Goal: Information Seeking & Learning: Learn about a topic

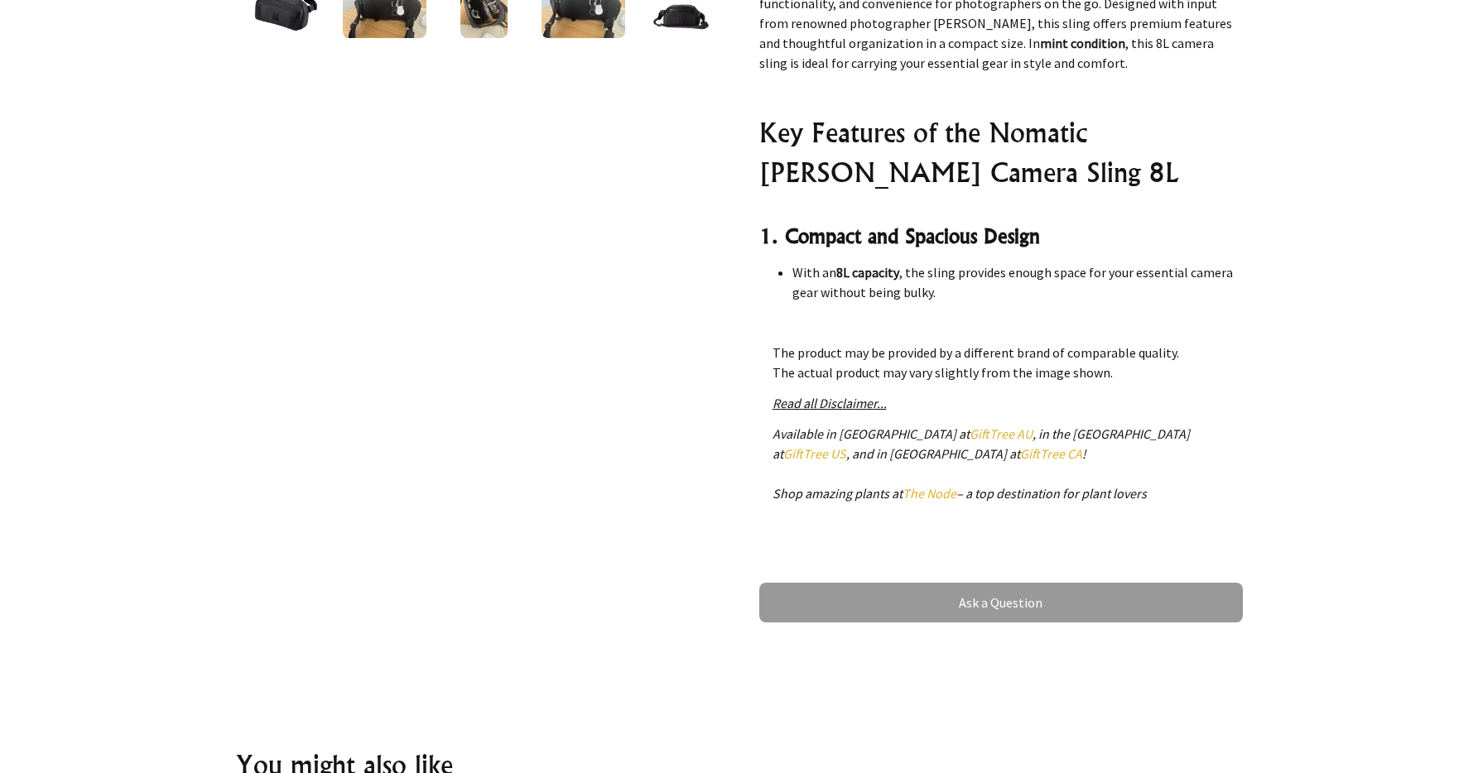
scroll to position [754, 0]
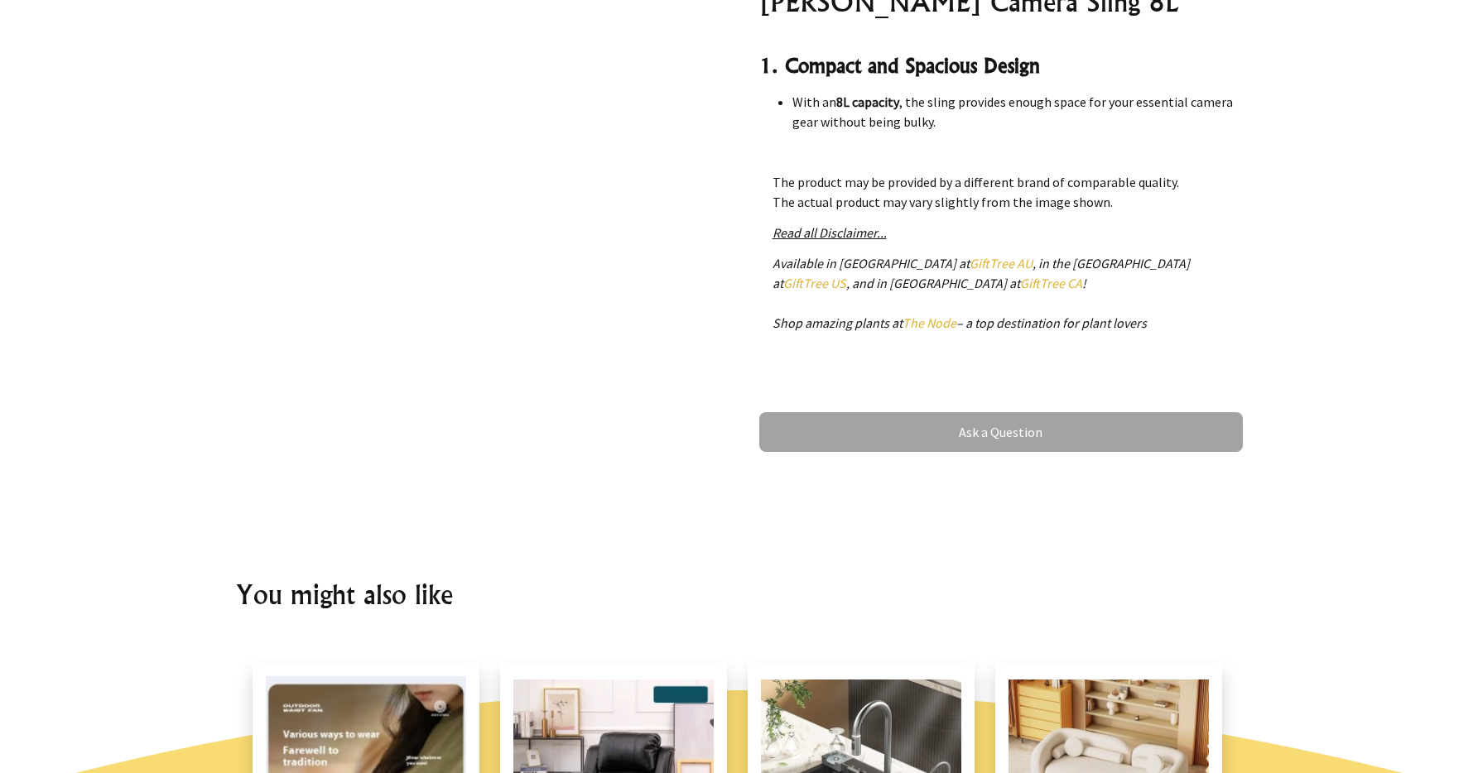
click at [1133, 436] on link "Ask a Question" at bounding box center [1001, 432] width 484 height 40
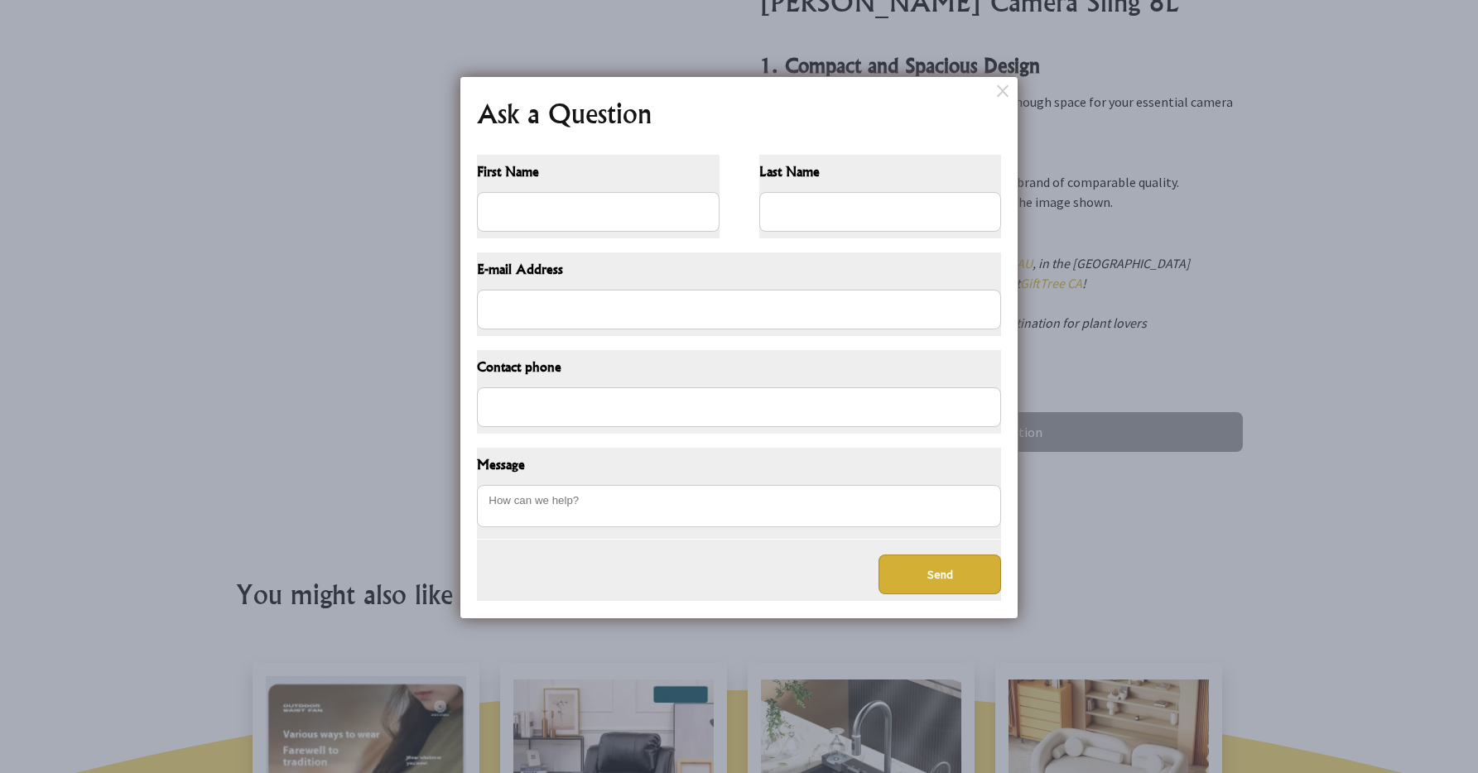
click at [997, 86] on dialogboxclose at bounding box center [1005, 90] width 20 height 20
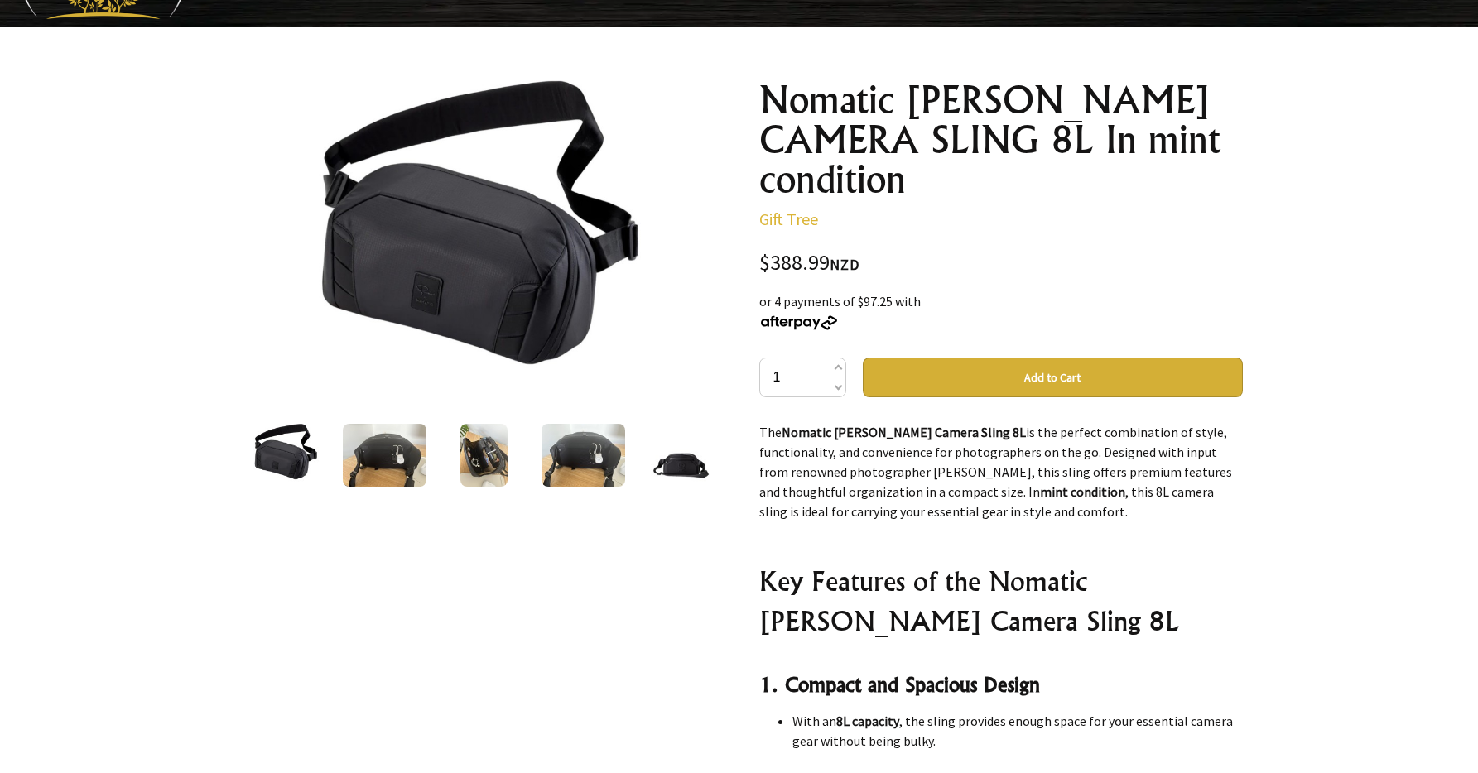
scroll to position [124, 0]
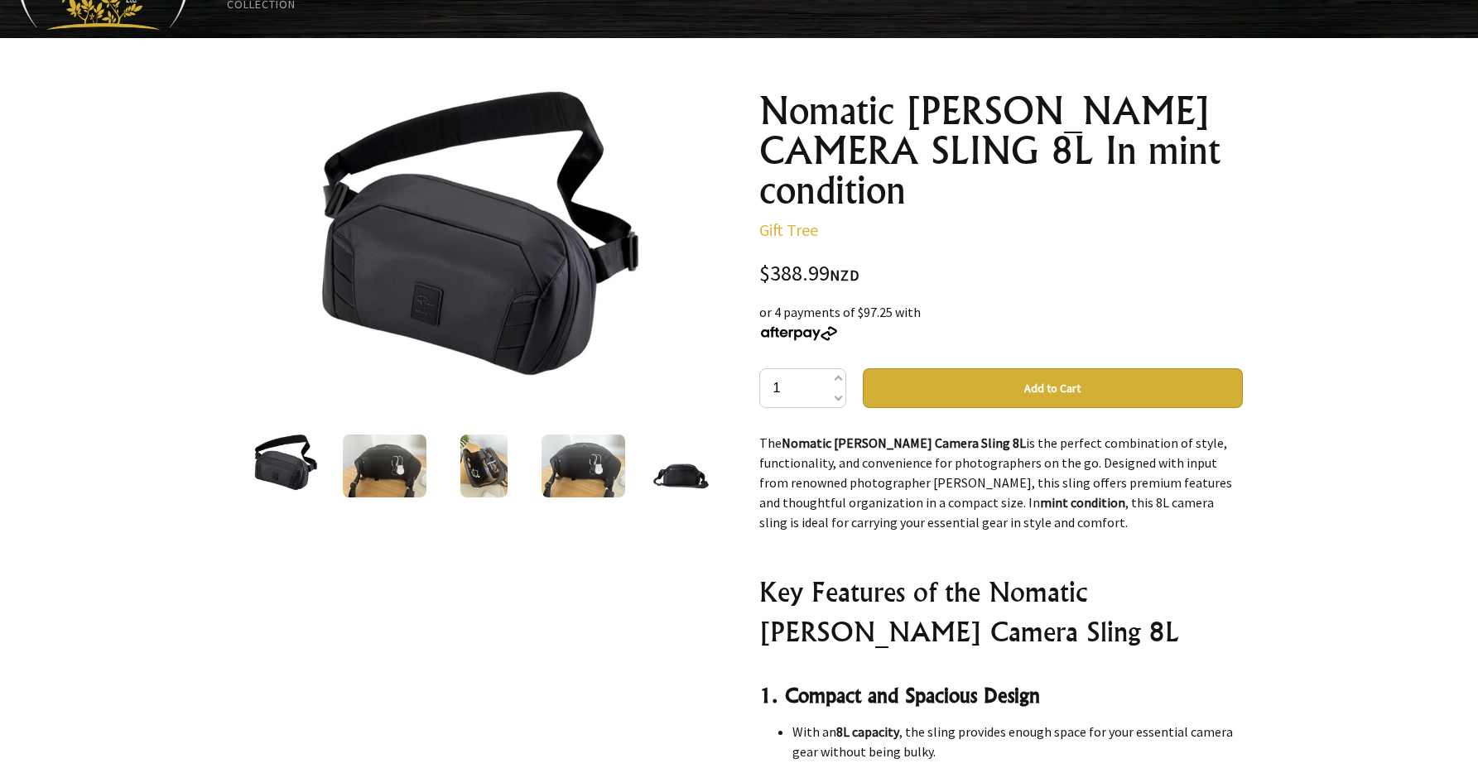
click at [485, 479] on img at bounding box center [483, 466] width 47 height 63
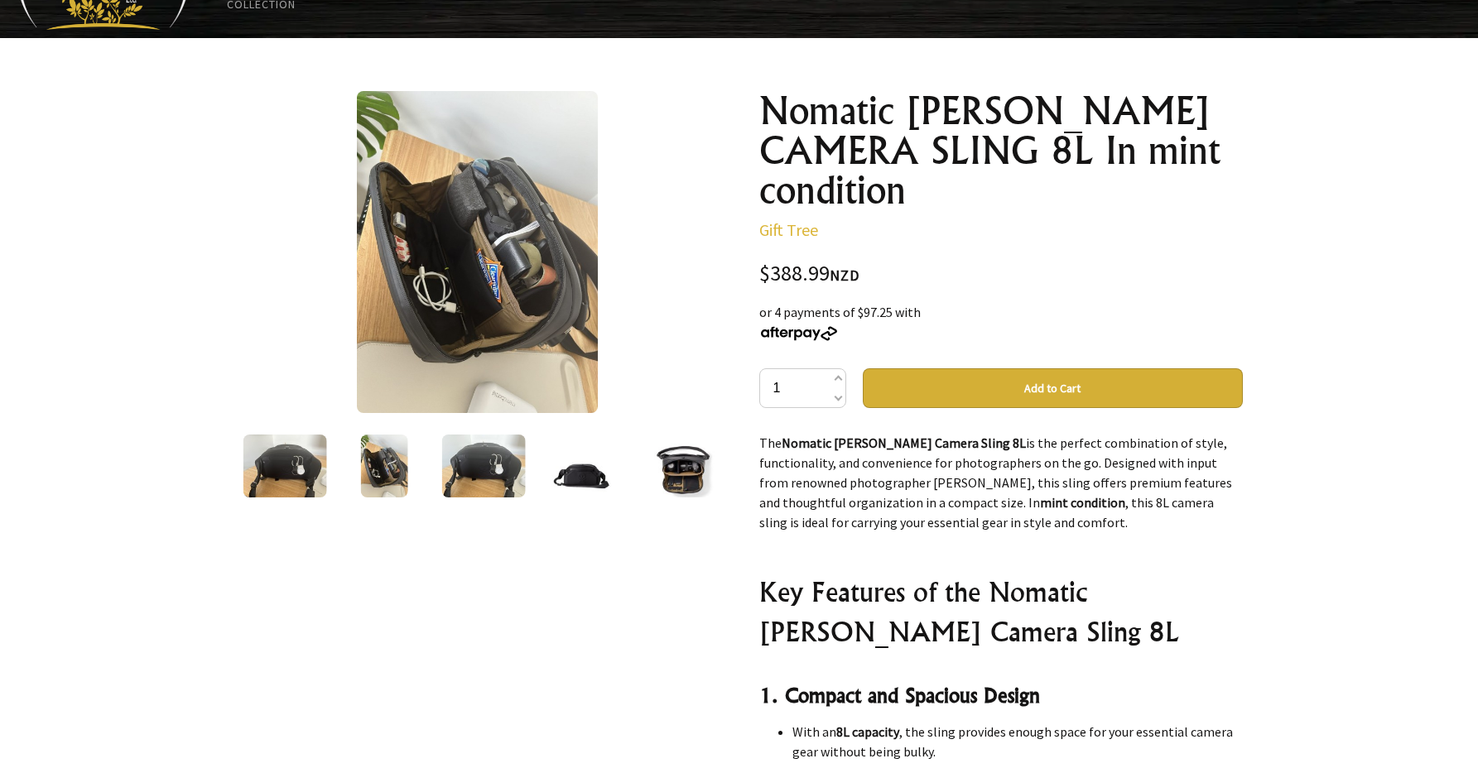
click at [559, 480] on img at bounding box center [582, 467] width 89 height 52
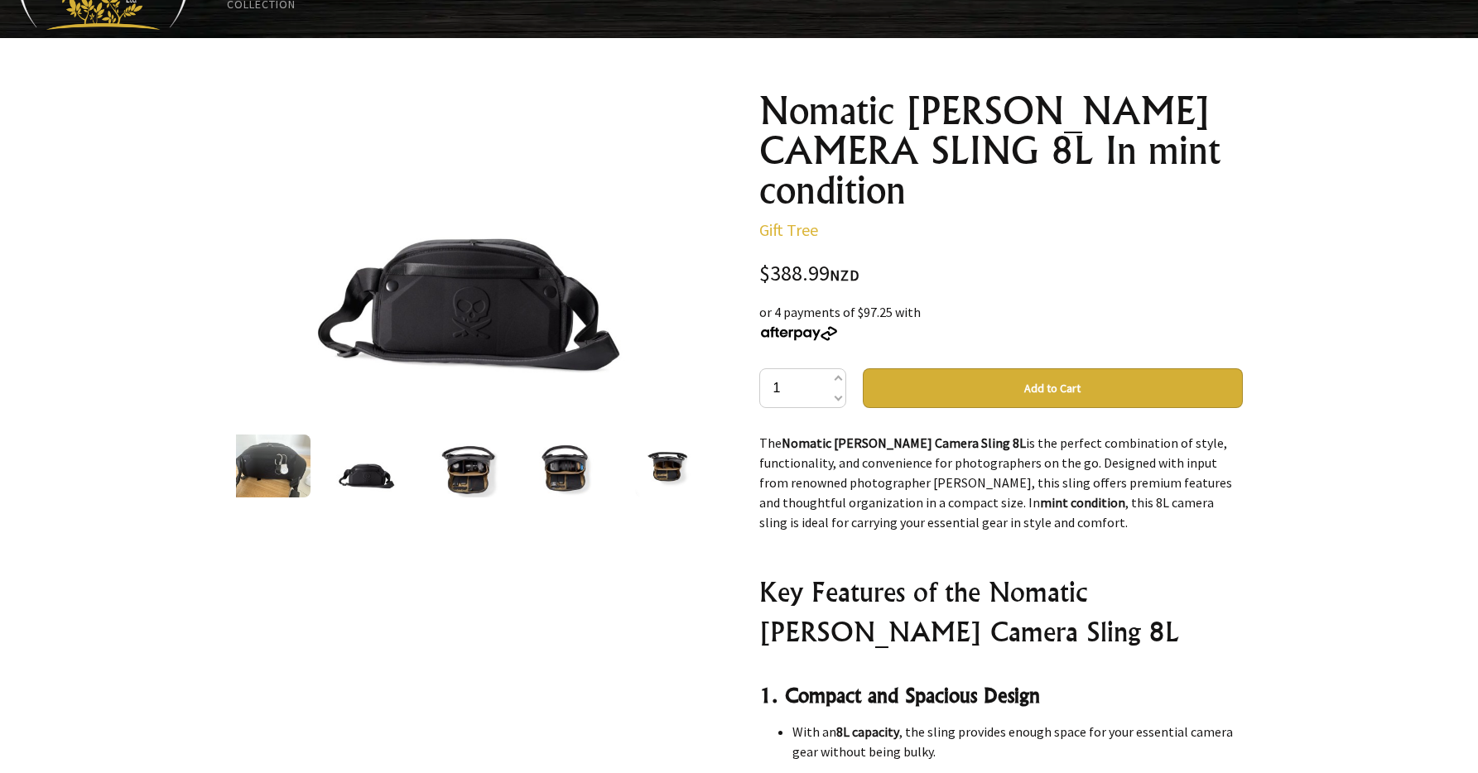
click at [563, 477] on img at bounding box center [567, 466] width 71 height 63
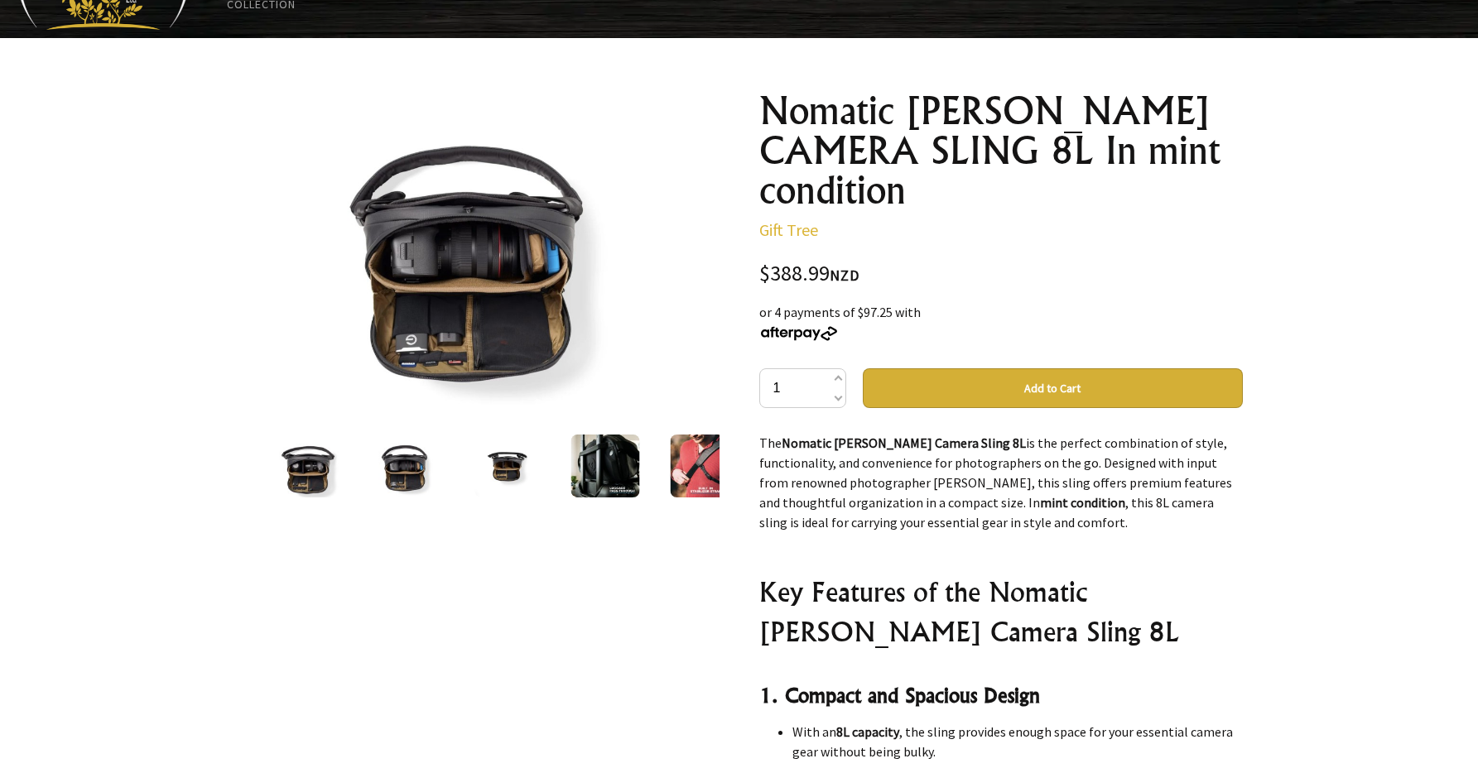
click at [701, 480] on img at bounding box center [705, 466] width 69 height 63
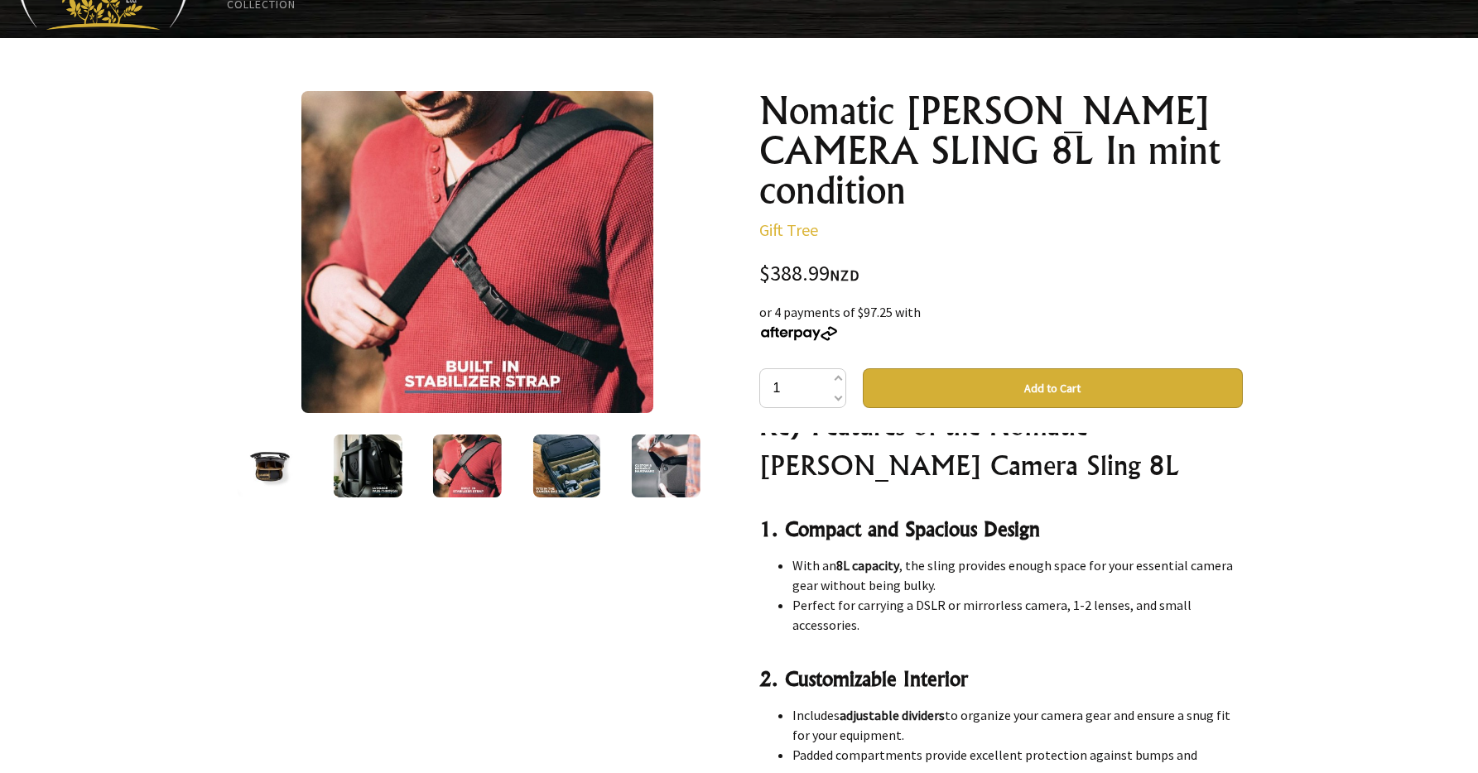
scroll to position [0, 0]
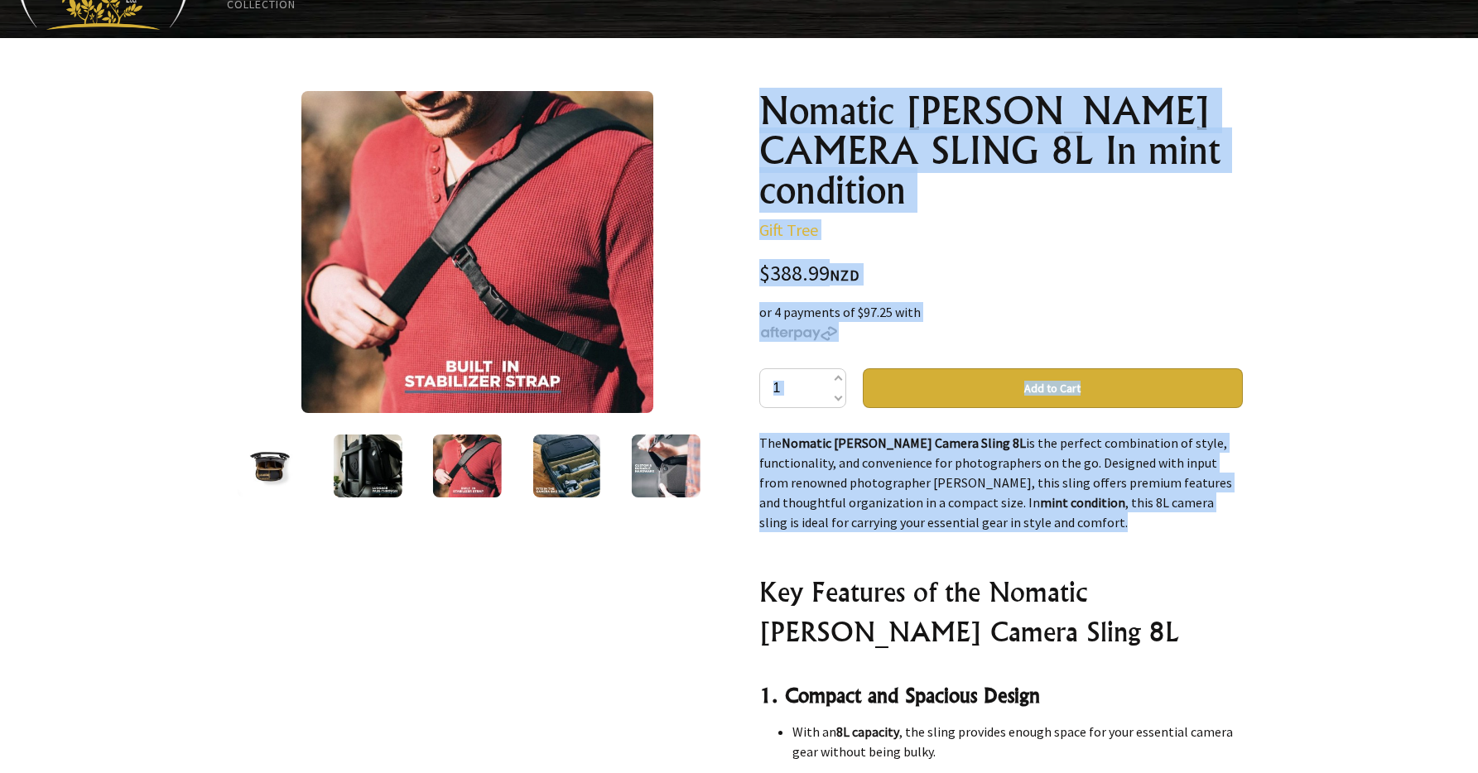
drag, startPoint x: 1097, startPoint y: 516, endPoint x: 706, endPoint y: 438, distance: 399.4
click at [706, 438] on div "10 /19 Nomatic [PERSON_NAME] CAMERA SLING 8L In mint condition Gift Tree $388.9…" at bounding box center [740, 592] width 1034 height 1028
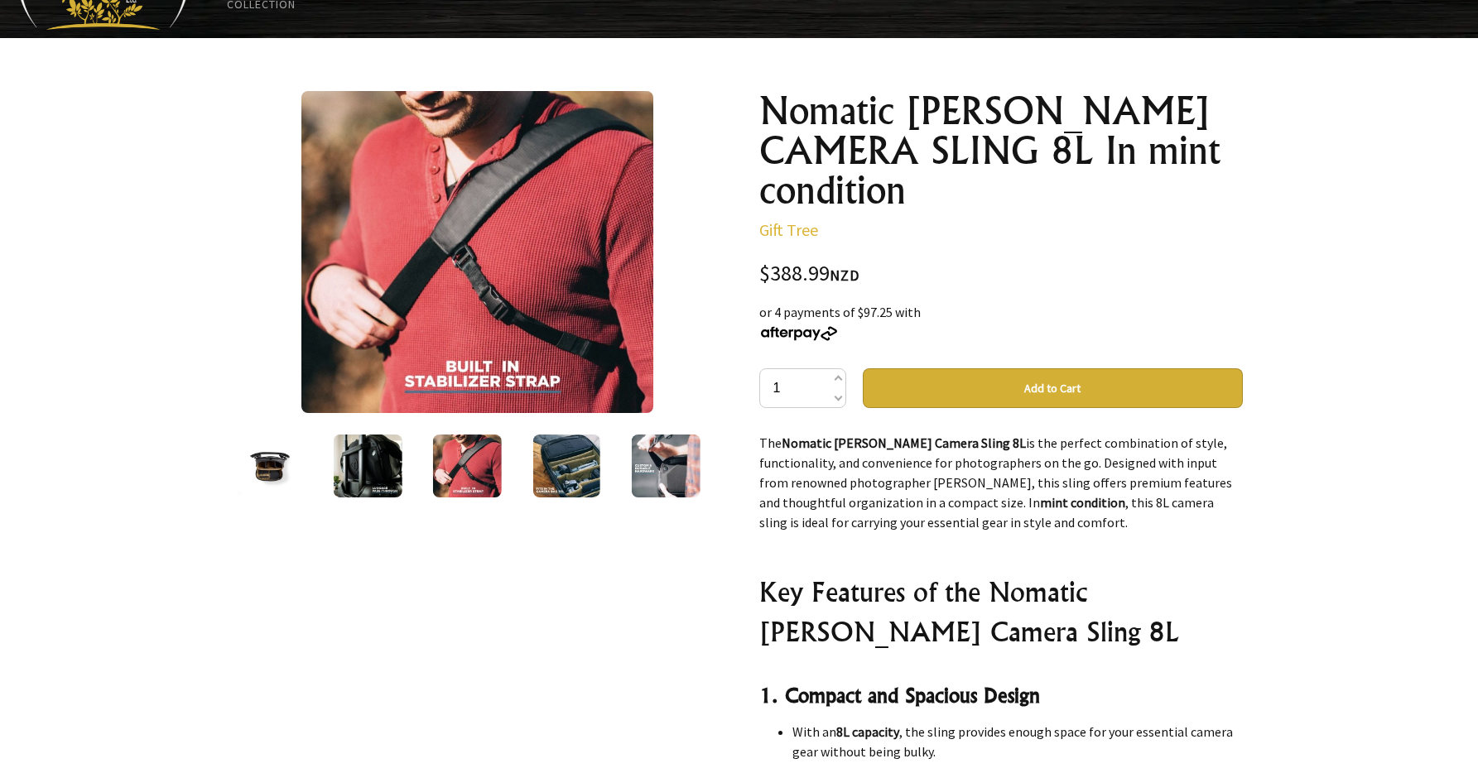
click at [829, 480] on p "The Nomatic [PERSON_NAME] Camera Sling 8L is the perfect combination of style, …" at bounding box center [1001, 482] width 484 height 99
drag, startPoint x: 916, startPoint y: 200, endPoint x: 813, endPoint y: 118, distance: 131.9
click at [736, 108] on div "10 /19 Nomatic [PERSON_NAME] CAMERA SLING 8L In mint condition Gift Tree $388.9…" at bounding box center [740, 592] width 1034 height 1028
copy h1 "Nomatic [PERSON_NAME] CAMERA SLING 8L In mint condition"
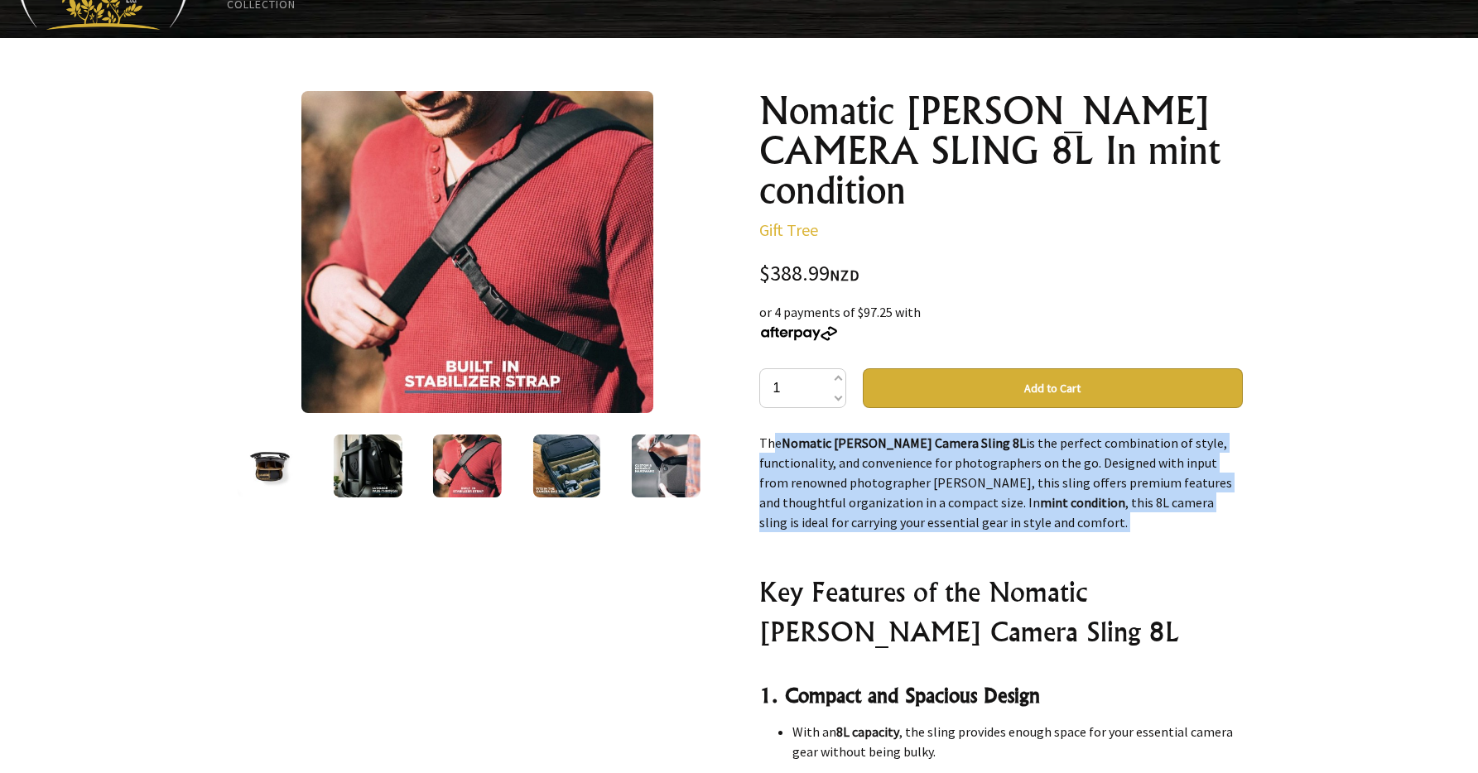
drag, startPoint x: 1093, startPoint y: 533, endPoint x: 759, endPoint y: 447, distance: 345.3
click at [753, 441] on div "Nomatic [PERSON_NAME] CAMERA SLING 8L In mint condition Gift Tree $388.99 NZD o…" at bounding box center [1001, 592] width 510 height 1028
copy div "The Nomatic [PERSON_NAME] Camera Sling 8L is the perfect combination of style, …"
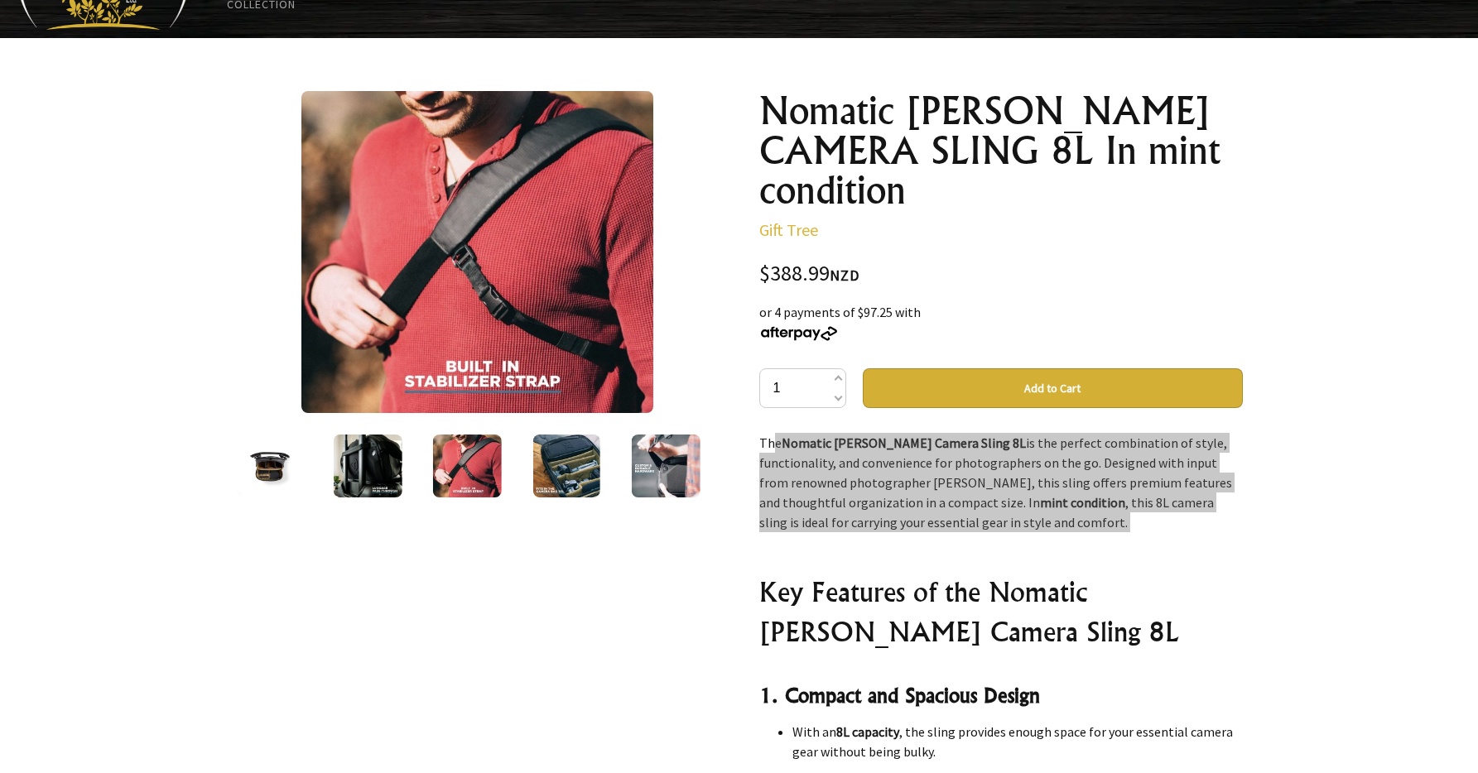
copy div "The Nomatic [PERSON_NAME] Camera Sling 8L is the perfect combination of style, …"
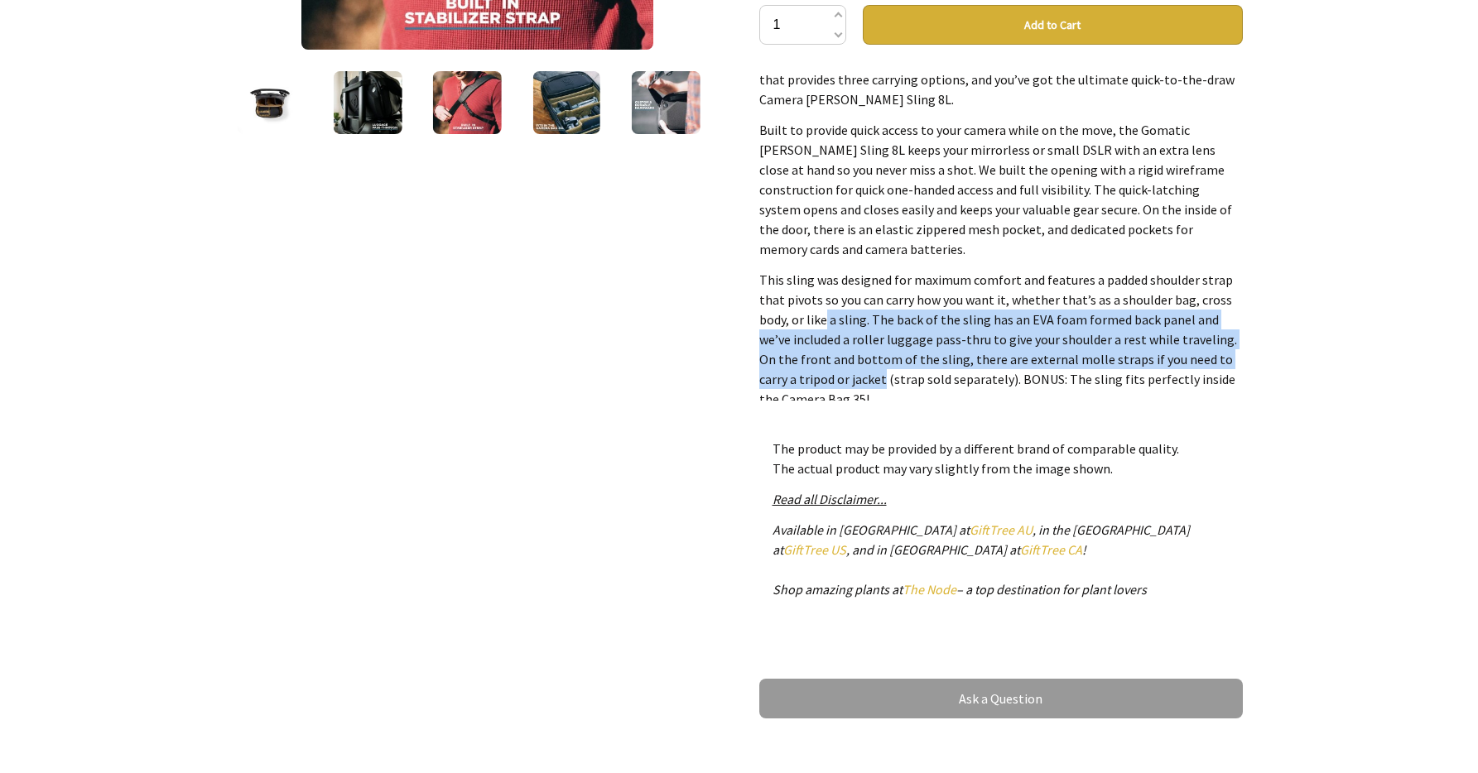
scroll to position [499, 0]
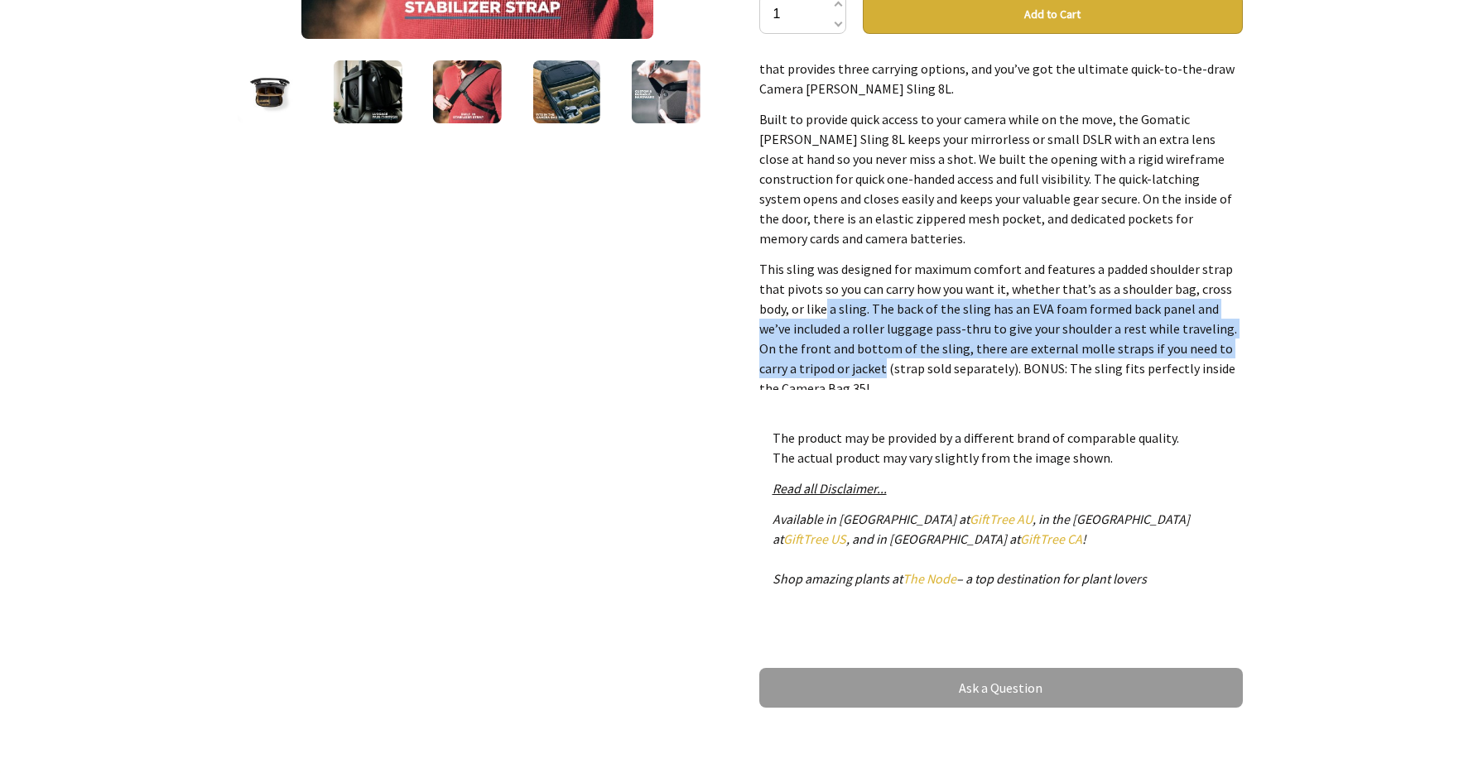
drag, startPoint x: 874, startPoint y: 368, endPoint x: 797, endPoint y: 279, distance: 117.4
click at [812, 287] on p "This sling was designed for maximum comfort and features a padded shoulder stra…" at bounding box center [1001, 328] width 484 height 139
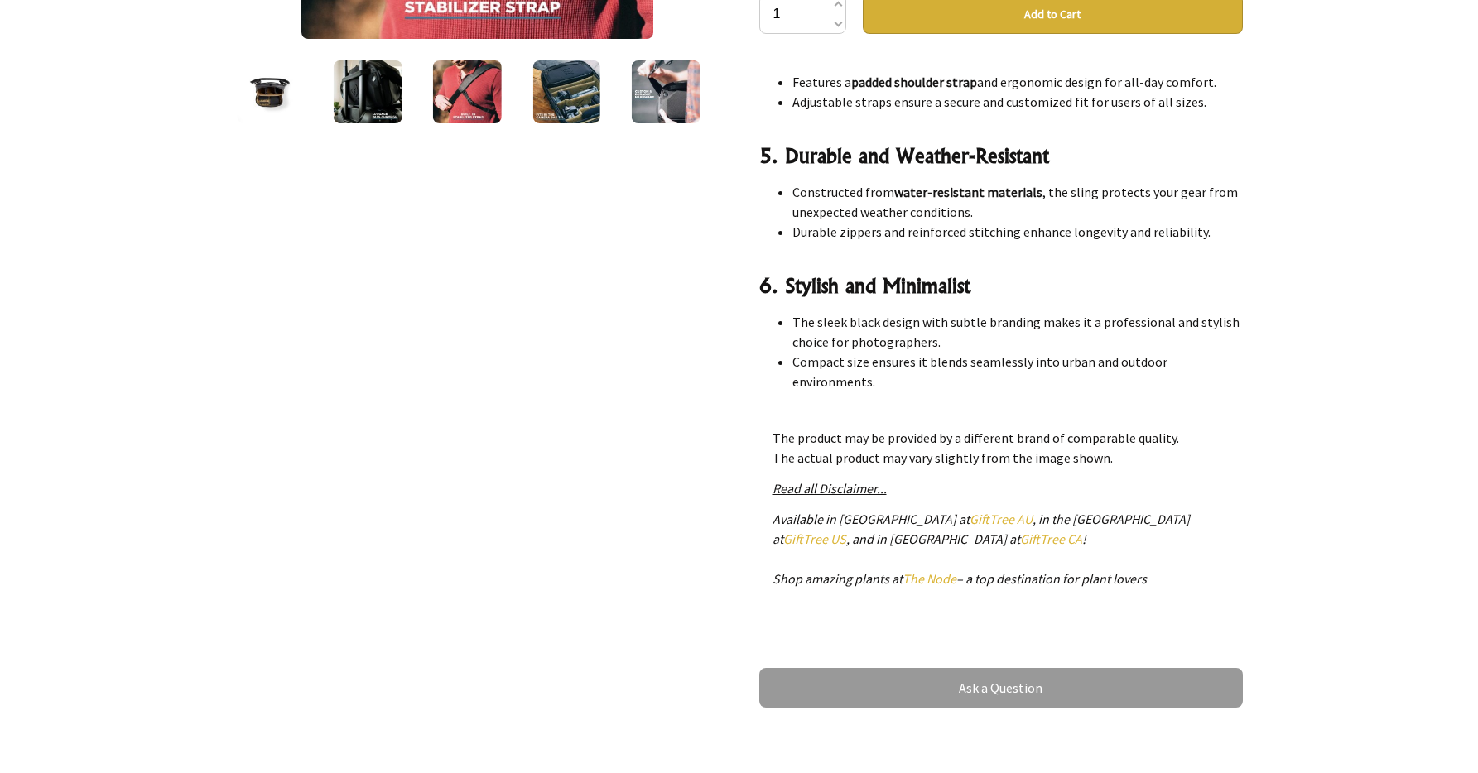
scroll to position [0, 0]
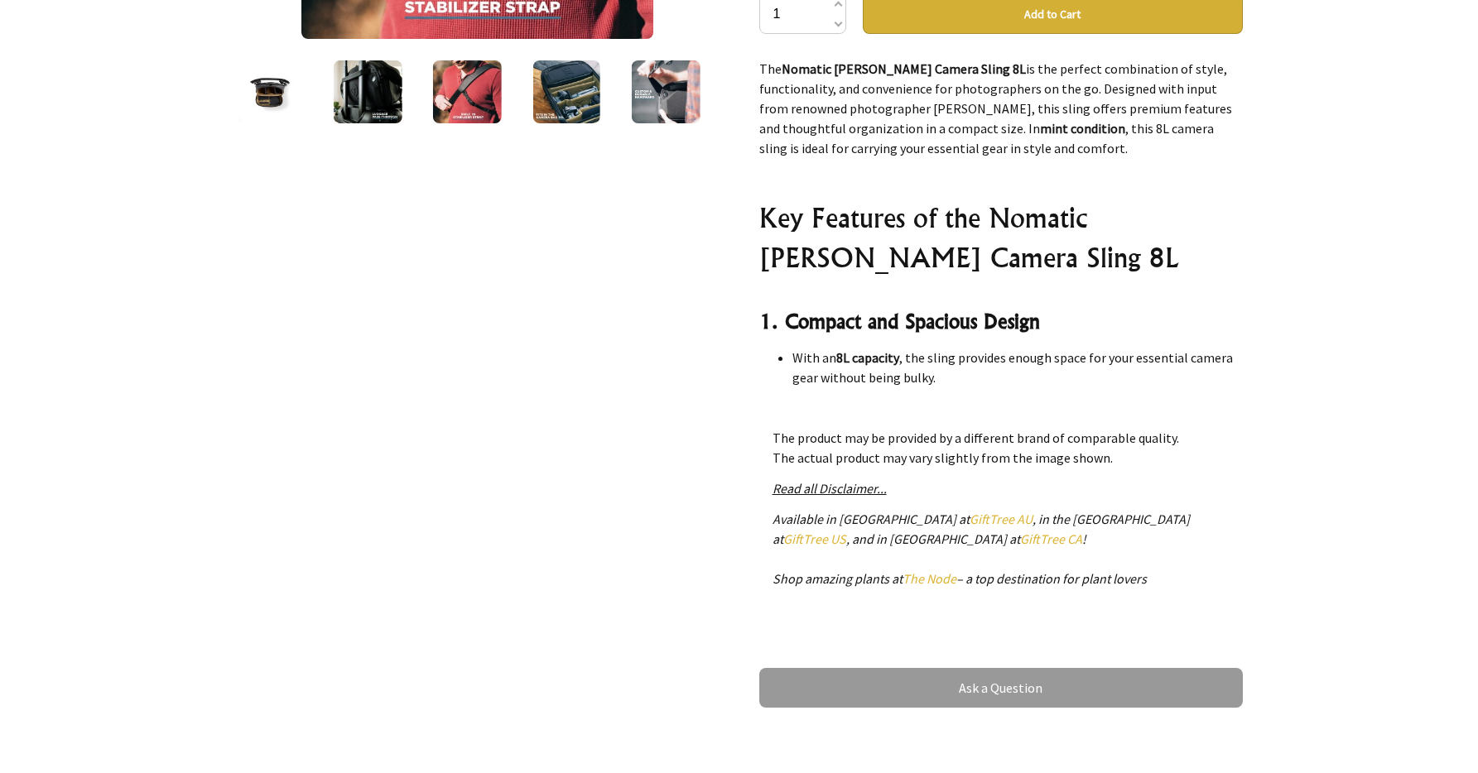
click at [747, 208] on div "Nomatic [PERSON_NAME] CAMERA SLING 8L In mint condition Gift Tree $388.99 NZD o…" at bounding box center [1001, 218] width 510 height 1028
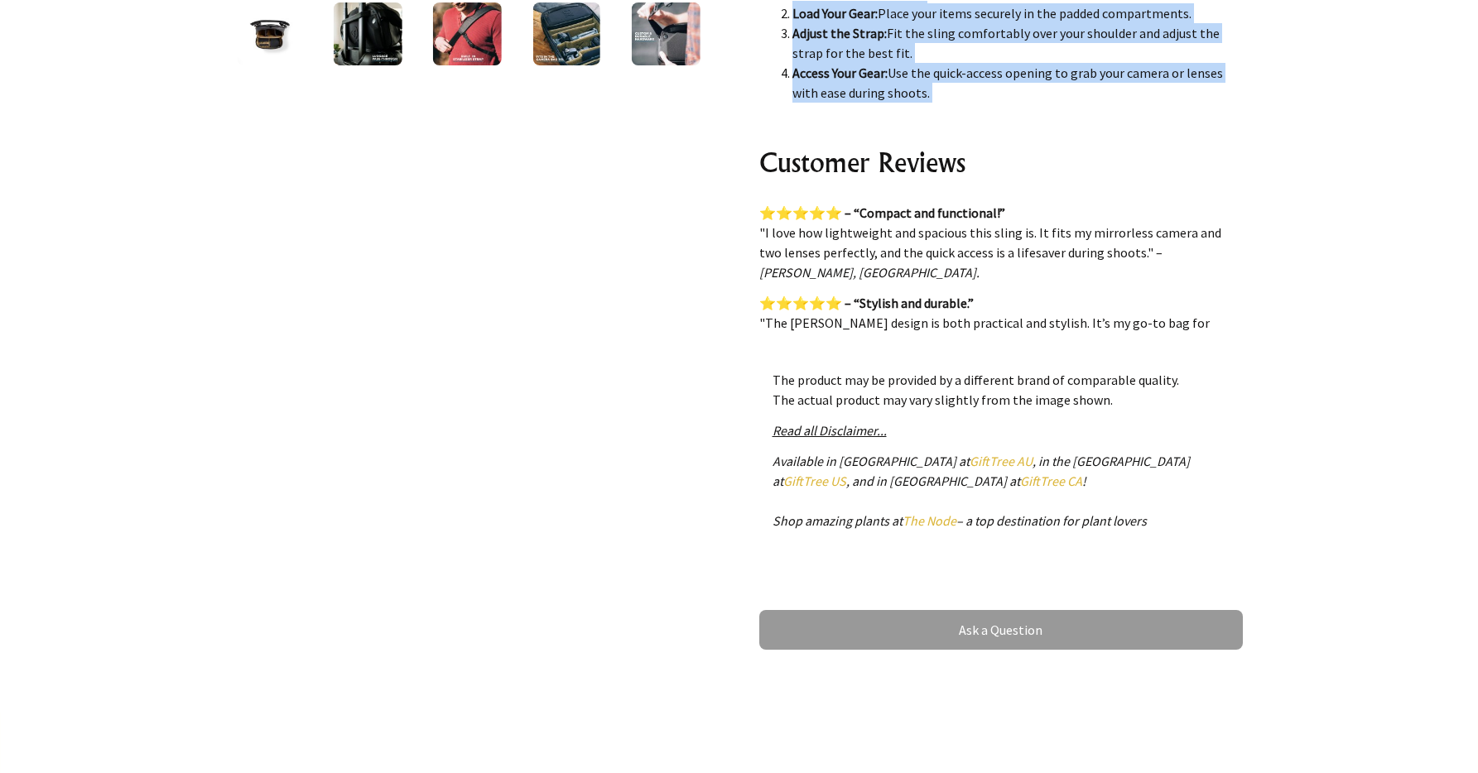
scroll to position [1826, 0]
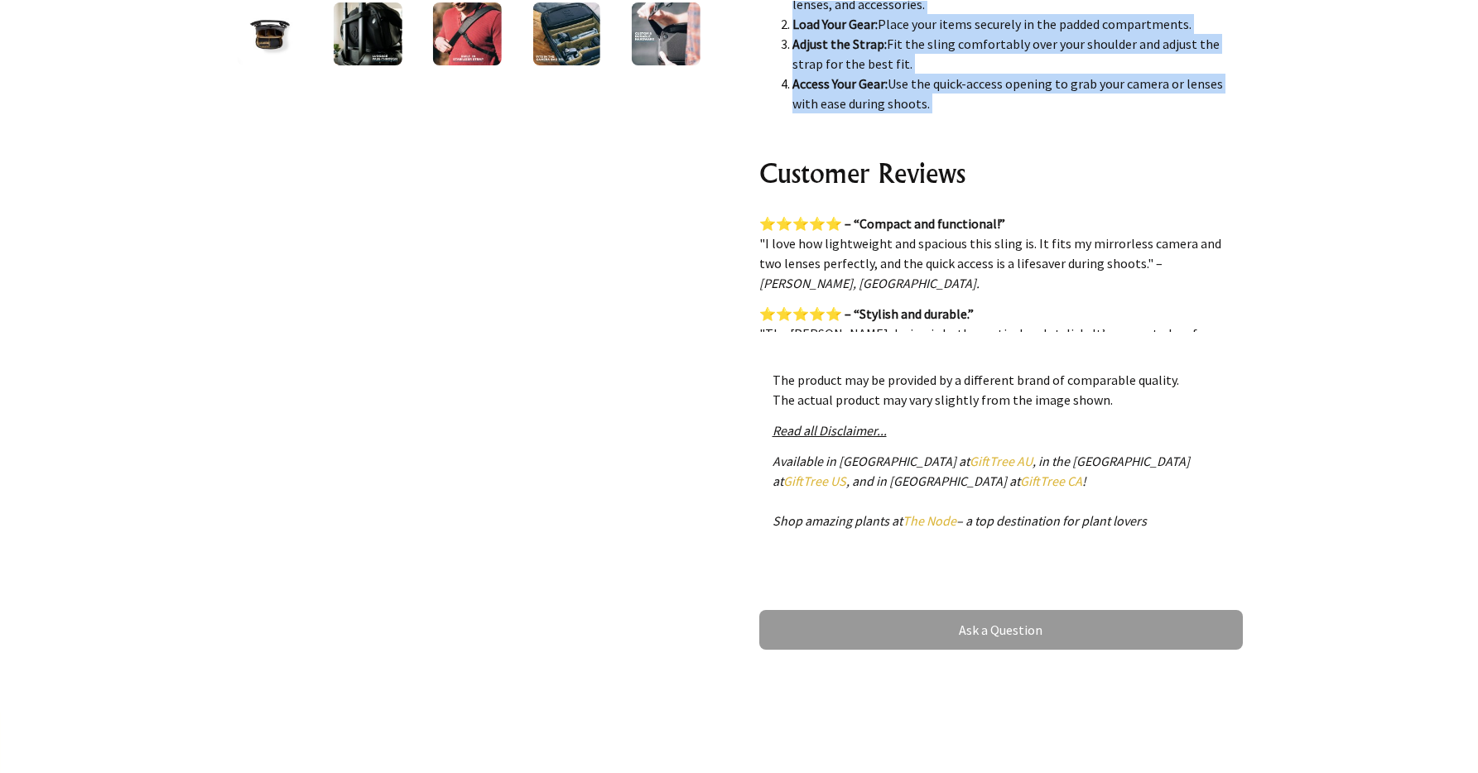
drag, startPoint x: 761, startPoint y: 196, endPoint x: 1000, endPoint y: 113, distance: 252.5
click at [1014, 118] on div "The Nomatic [PERSON_NAME] Camera Sling 8L is the perfect combination of style, …" at bounding box center [1001, 166] width 484 height 331
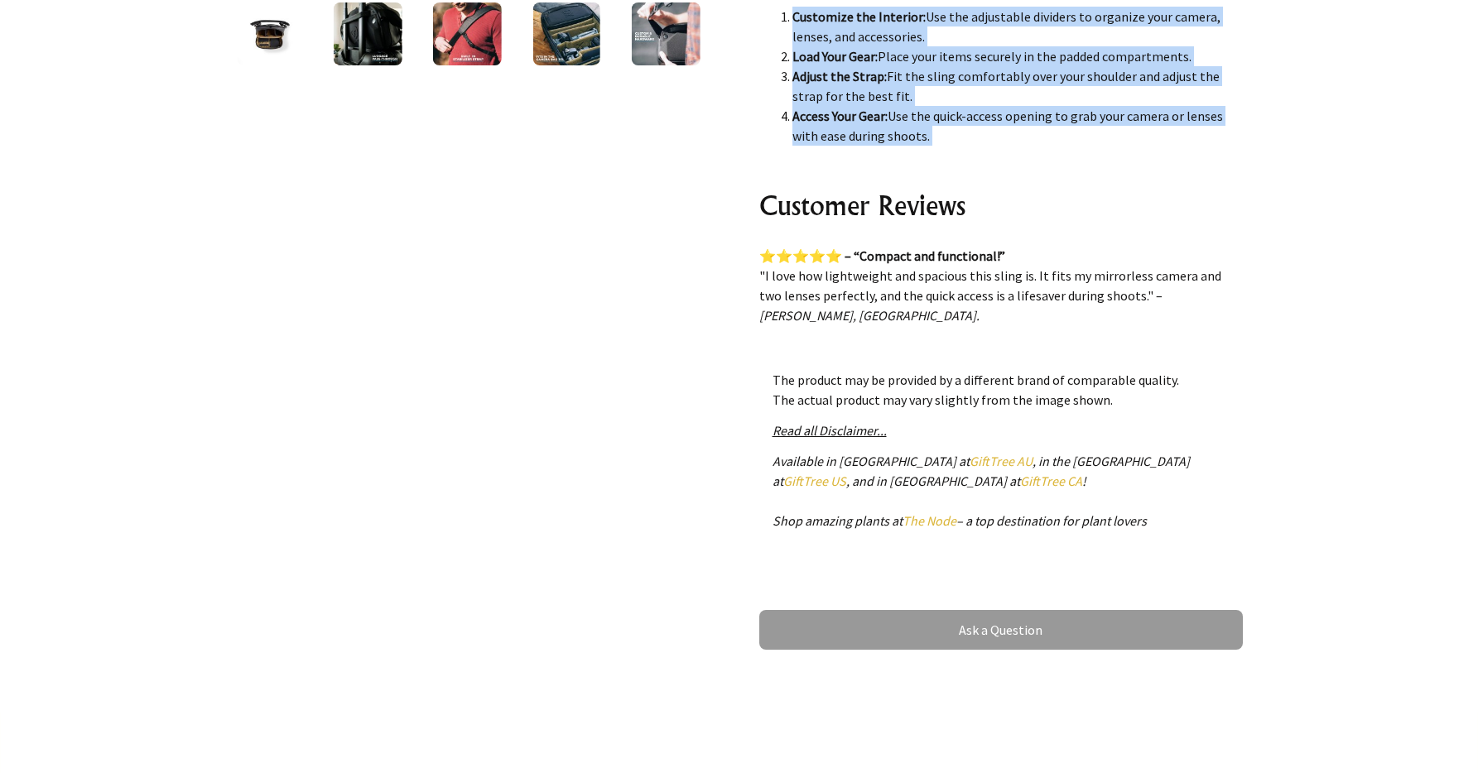
scroll to position [1761, 0]
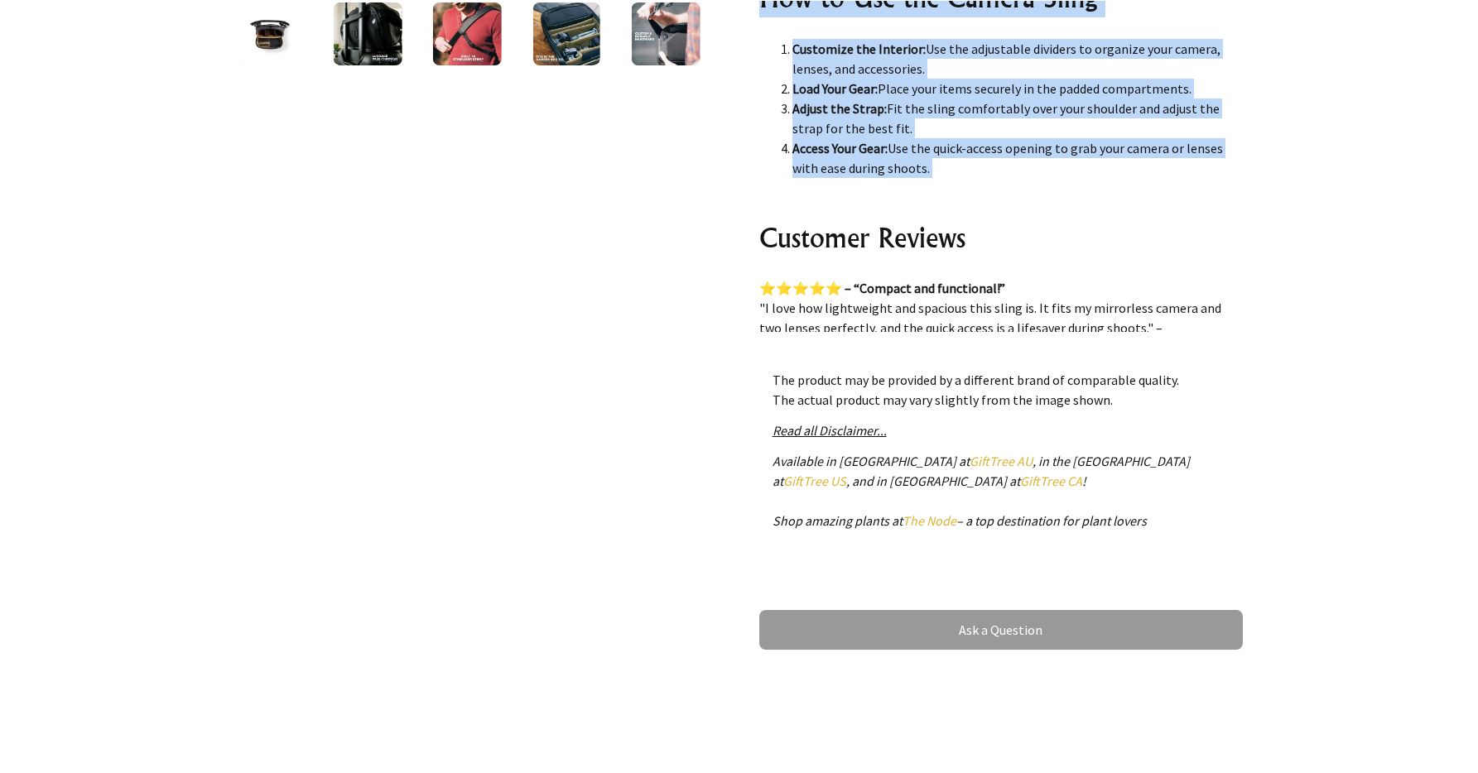
copy div "Lor Ipsumdol si ame Consect Adipi ElItsedd Eiusmo Tempo 9I 8. Utlabor etd Magna…"
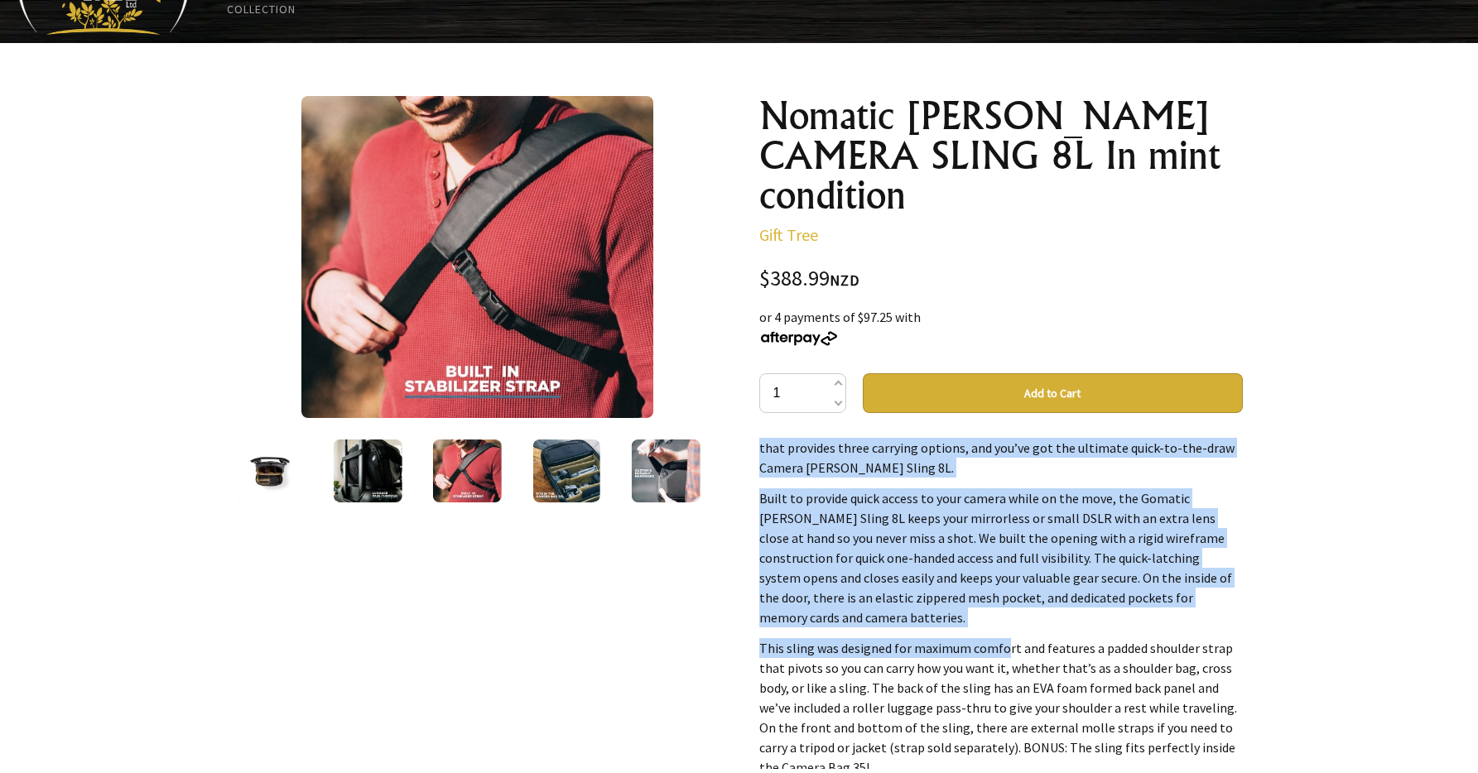
scroll to position [130, 0]
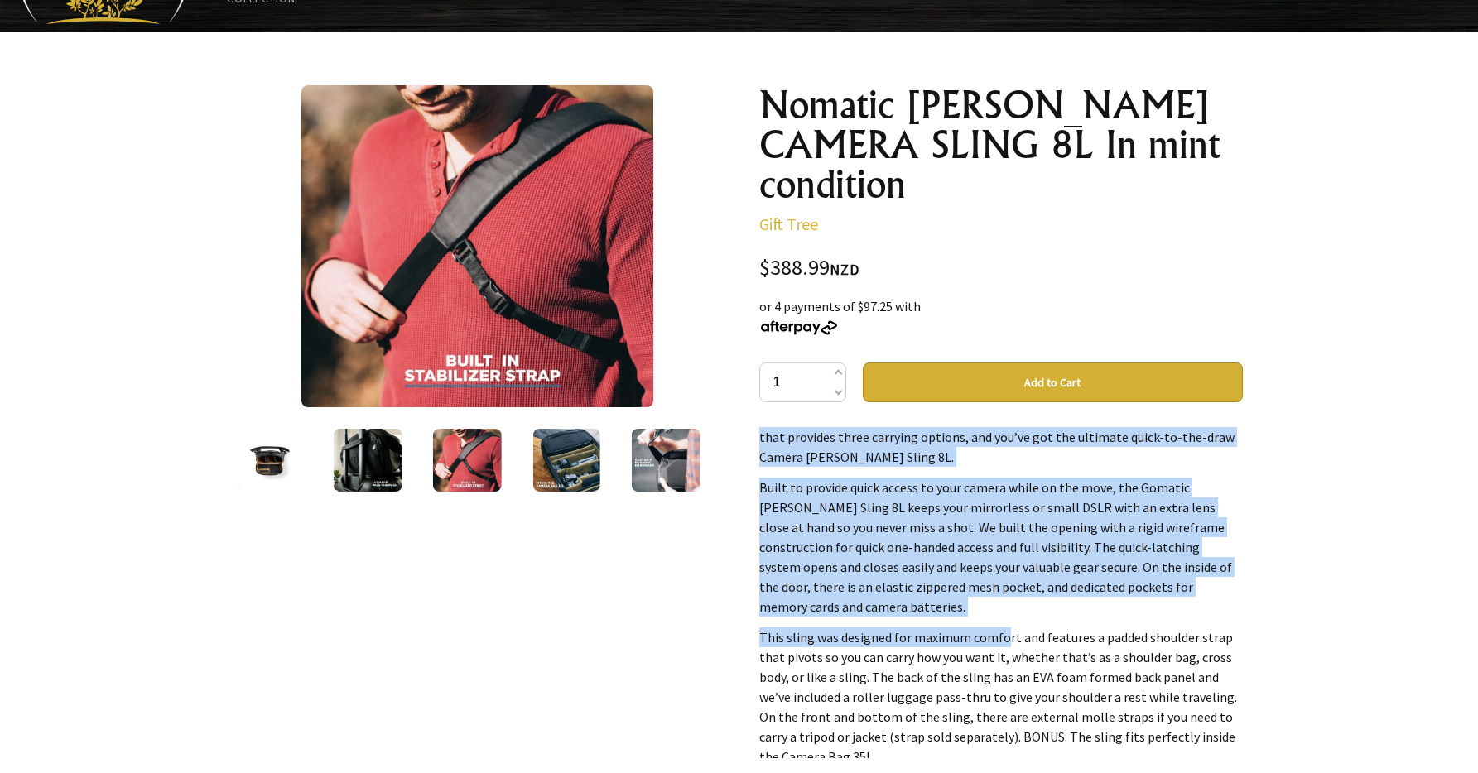
drag, startPoint x: 757, startPoint y: 664, endPoint x: 1063, endPoint y: 752, distance: 318.7
click at [1066, 755] on div "Nomatic [PERSON_NAME] CAMERA SLING 8L In mint condition Gift Tree $388.99 NZD o…" at bounding box center [1001, 586] width 510 height 1028
copy div "Loremip dolo sit Ametcon Adipisc elitse doei tem INC. Utlabor et dol mag ali en…"
click at [1228, 699] on p "This sling was designed for maximum comfort and features a padded shoulder stra…" at bounding box center [1001, 697] width 484 height 139
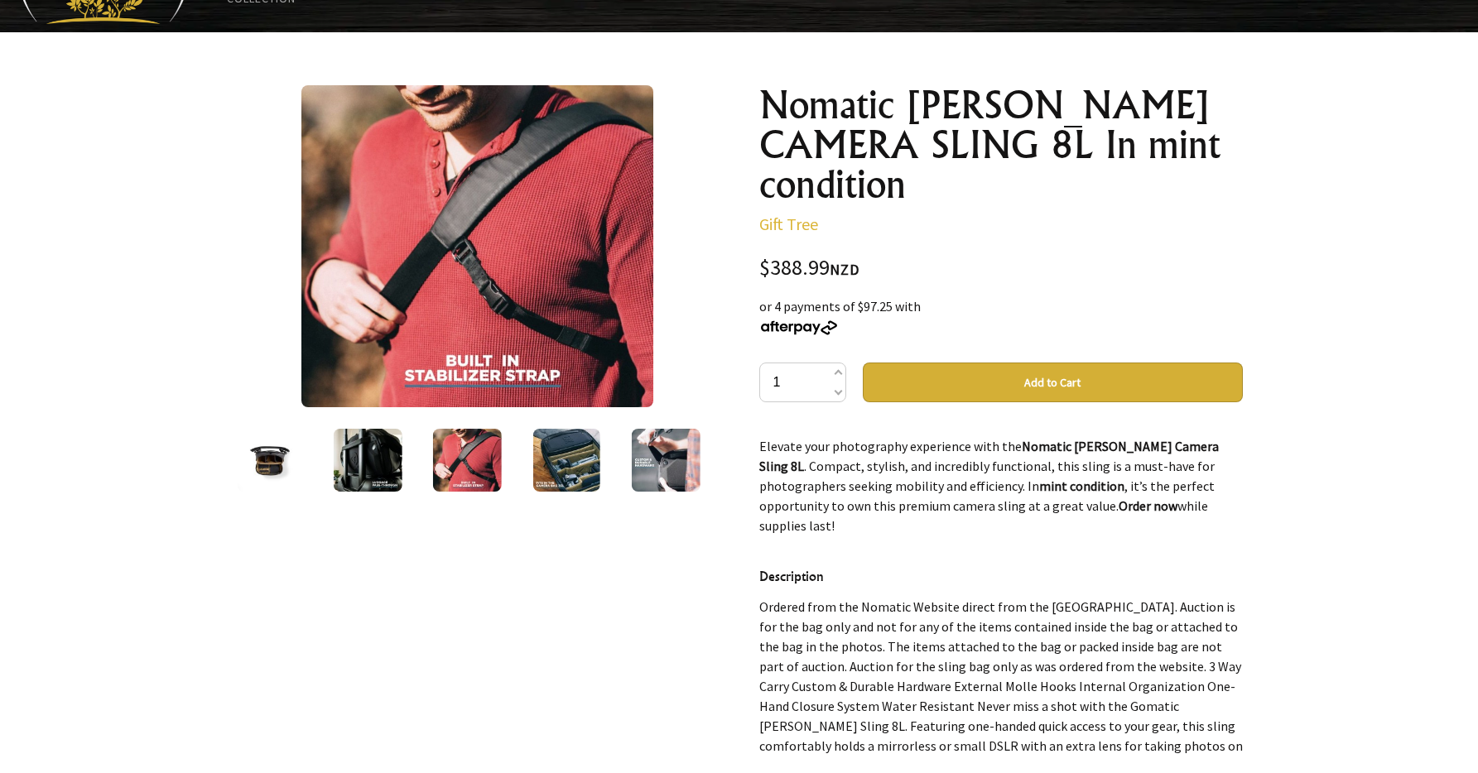
scroll to position [2417, 0]
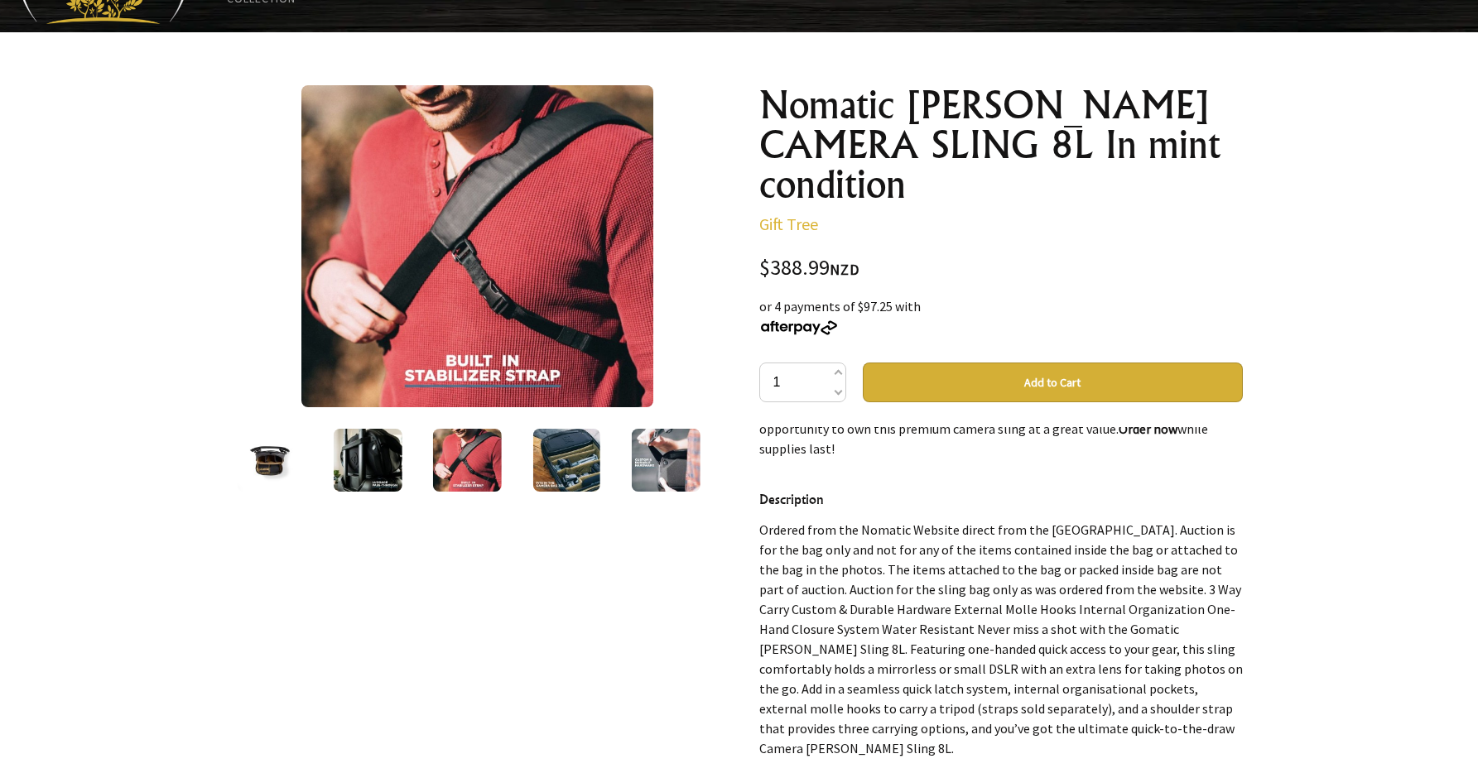
click at [751, 474] on div "Nomatic [PERSON_NAME] CAMERA SLING 8L In mint condition Gift Tree $388.99 NZD o…" at bounding box center [1001, 586] width 510 height 1028
drag, startPoint x: 767, startPoint y: 471, endPoint x: 787, endPoint y: 492, distance: 28.7
click at [790, 494] on div "The Nomatic [PERSON_NAME] Camera Sling 8L is the perfect combination of style, …" at bounding box center [1001, 592] width 484 height 331
click at [769, 489] on h4 "Description" at bounding box center [1001, 499] width 484 height 21
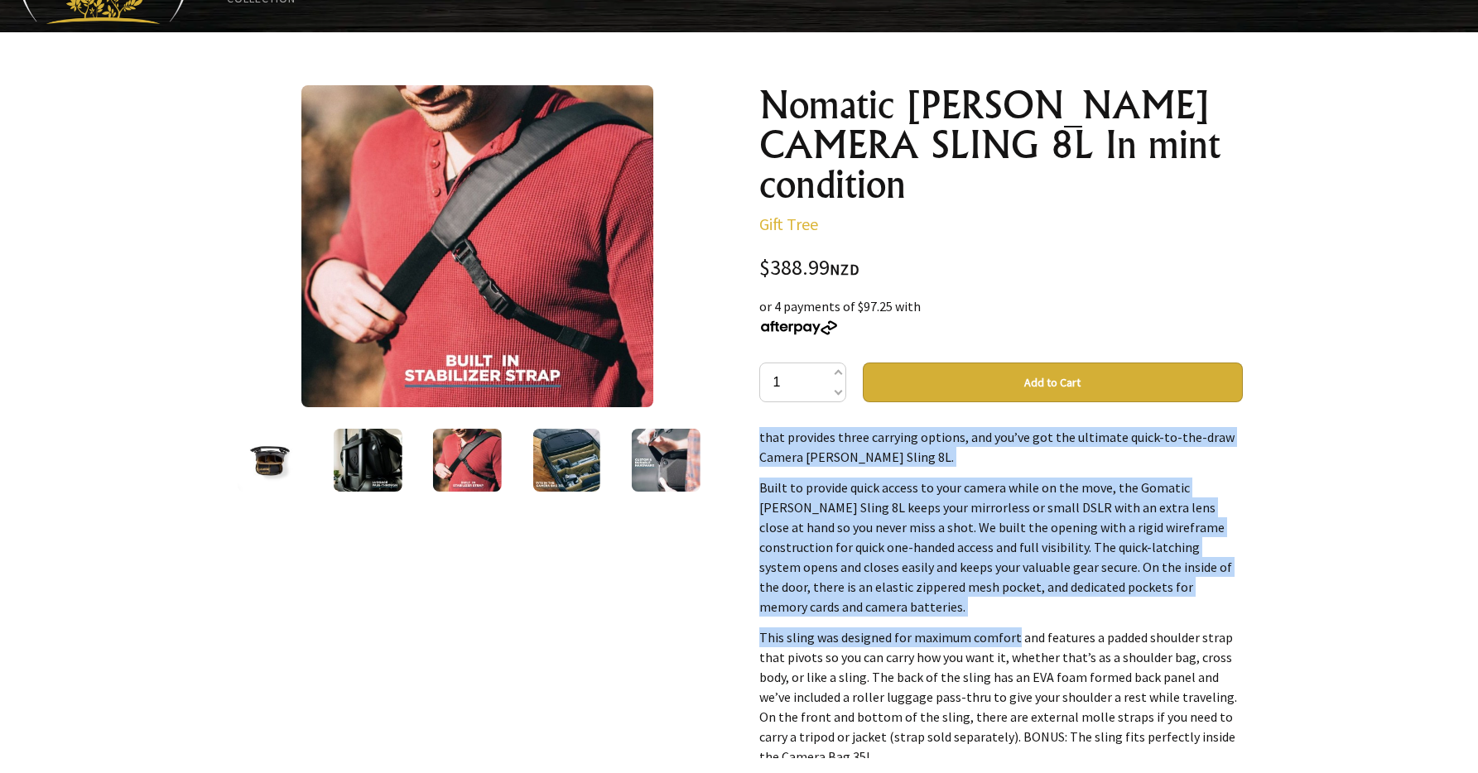
scroll to position [300, 0]
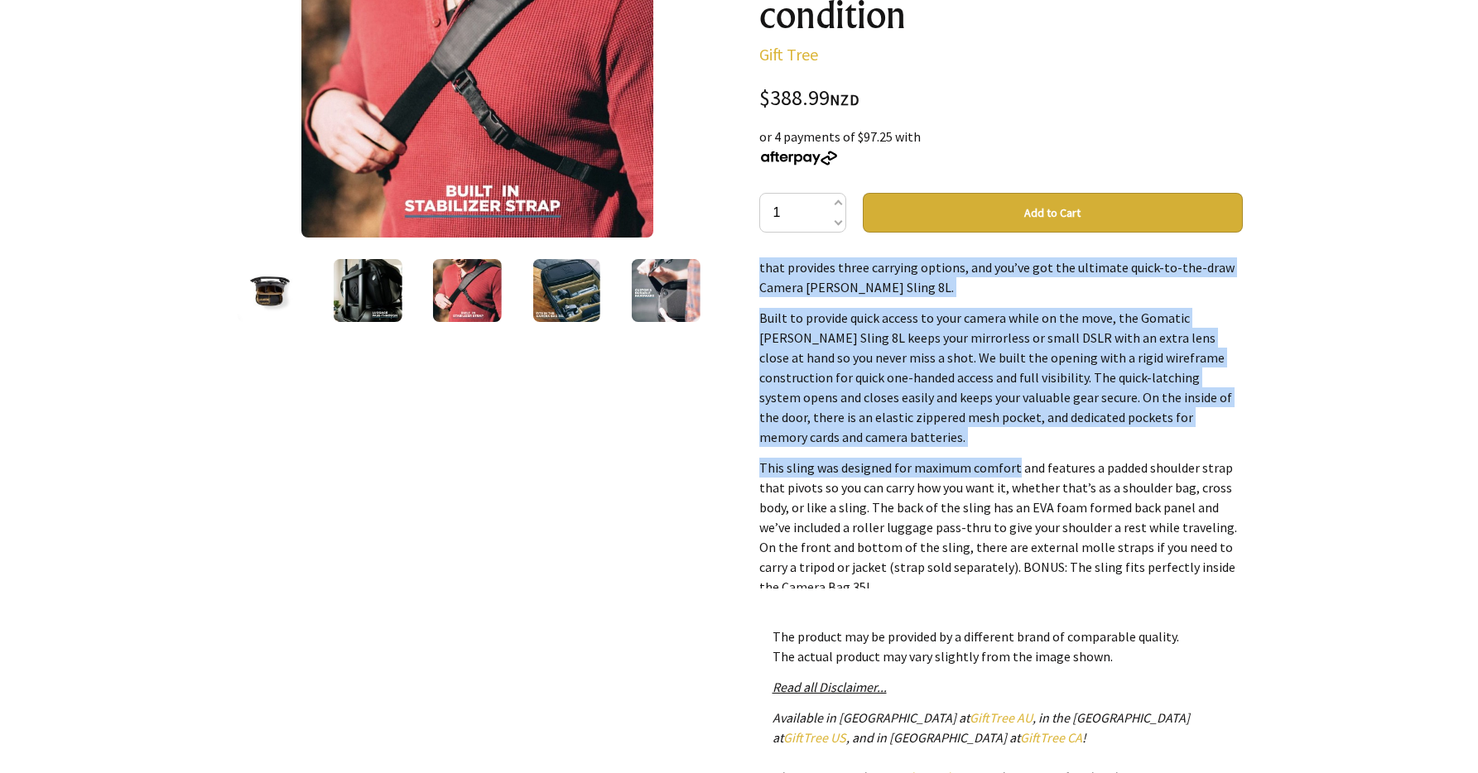
drag, startPoint x: 763, startPoint y: 482, endPoint x: 961, endPoint y: 569, distance: 216.9
click at [961, 569] on div "The Nomatic [PERSON_NAME] Camera Sling 8L is the perfect combination of style, …" at bounding box center [1001, 423] width 484 height 331
copy div "Loremipsumd Sitamet cons adi Elitsed Doeiusm tempor inci utl ETD. Magnaal en ad…"
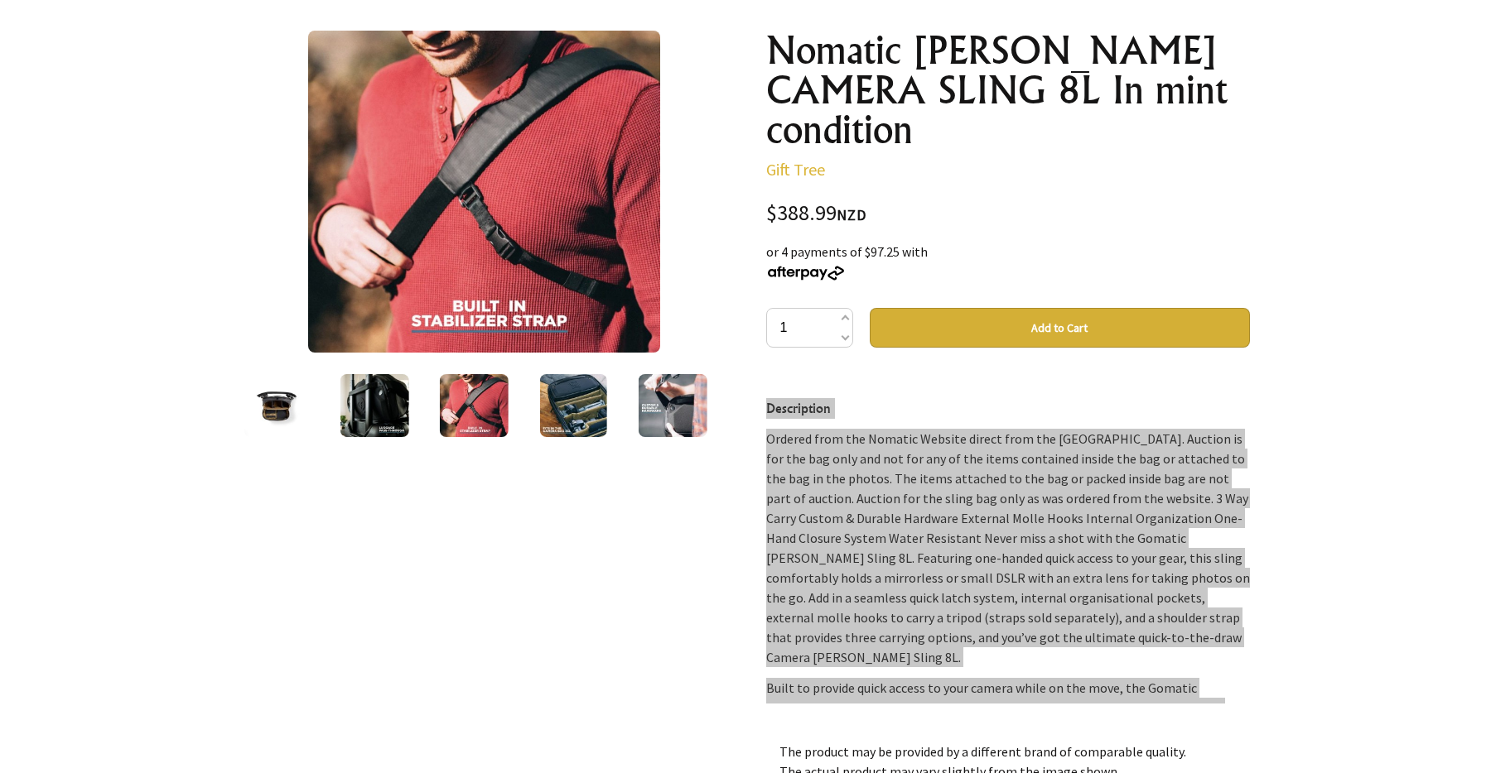
scroll to position [0, 0]
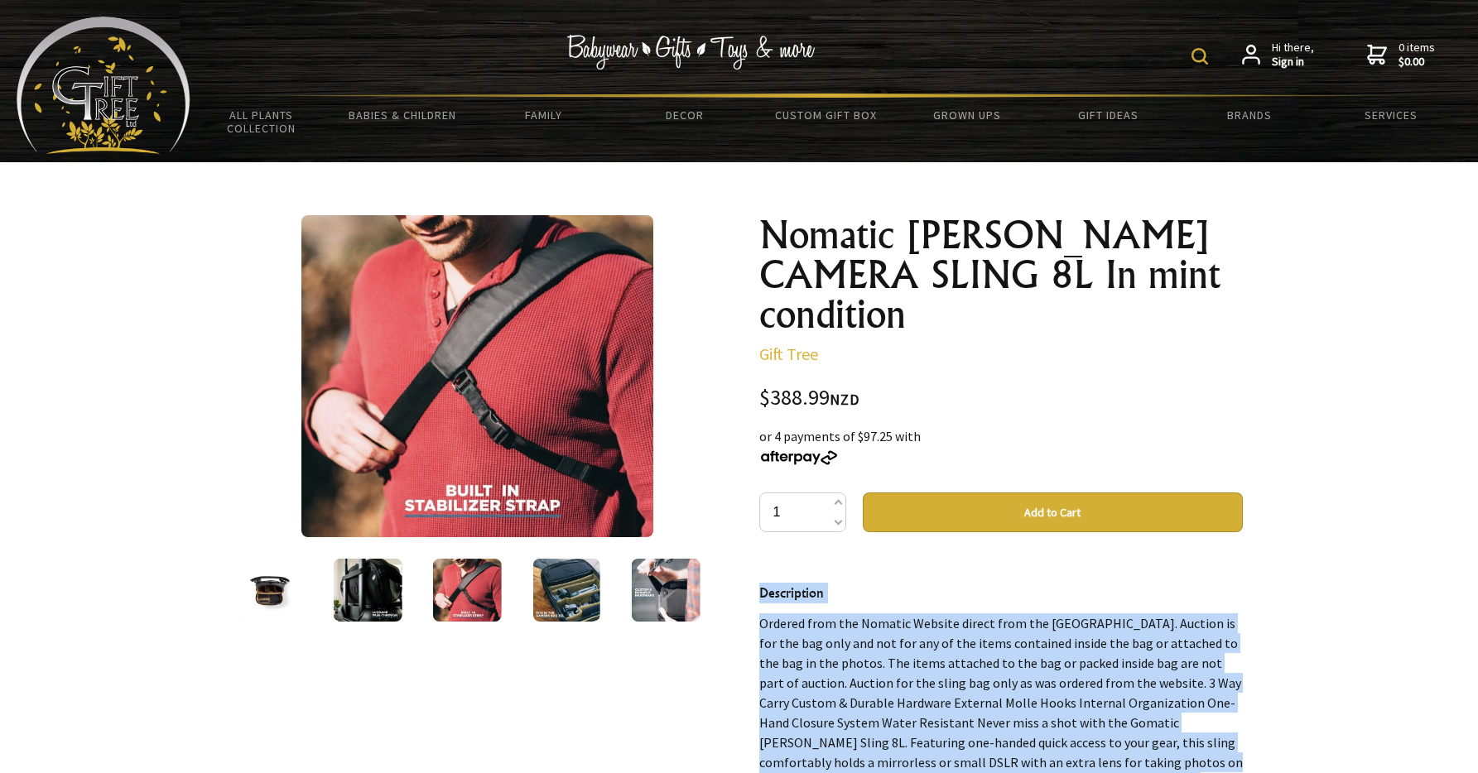
click at [475, 335] on img at bounding box center [476, 376] width 351 height 322
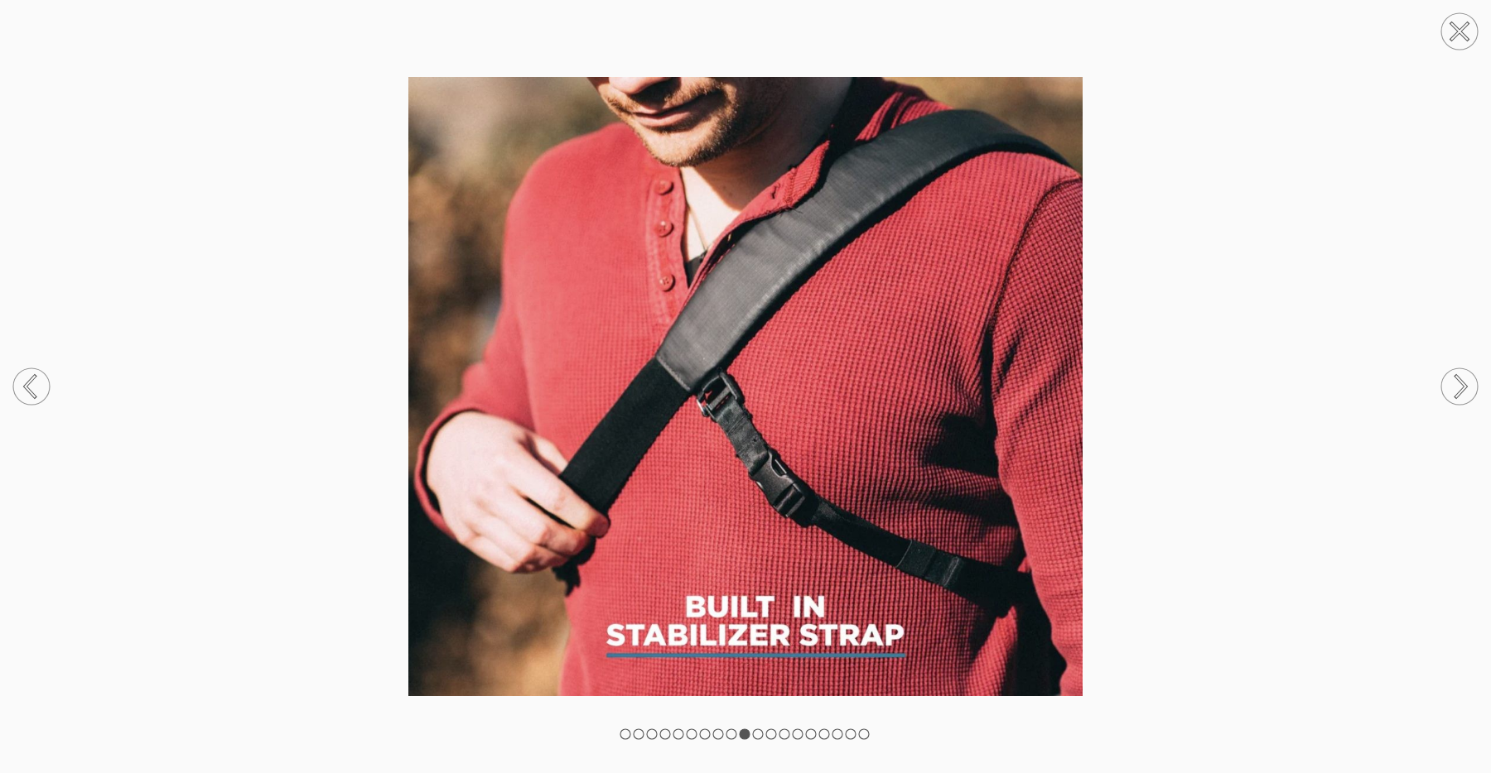
click at [1457, 385] on circle at bounding box center [1459, 387] width 36 height 36
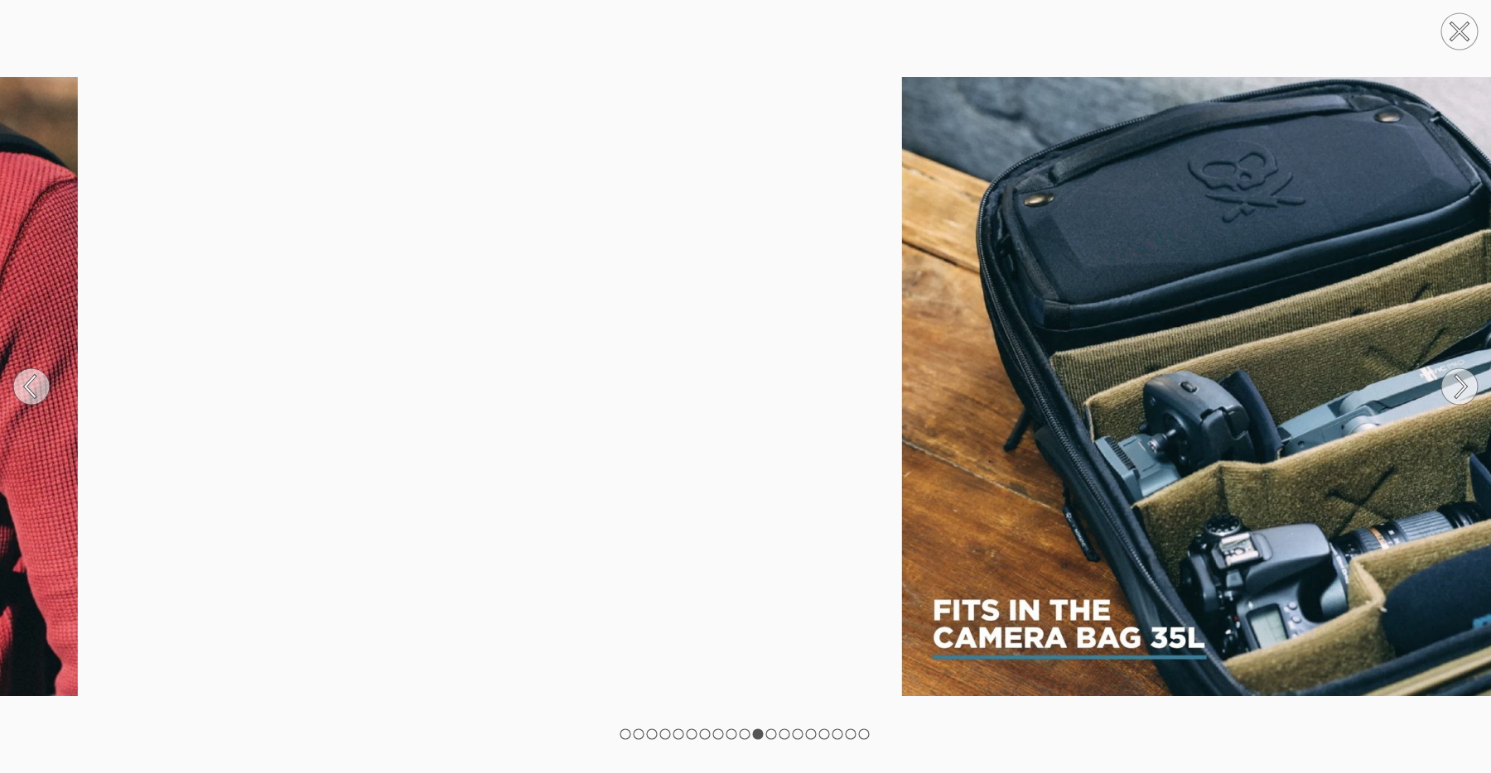
click at [1457, 385] on circle at bounding box center [1459, 387] width 36 height 36
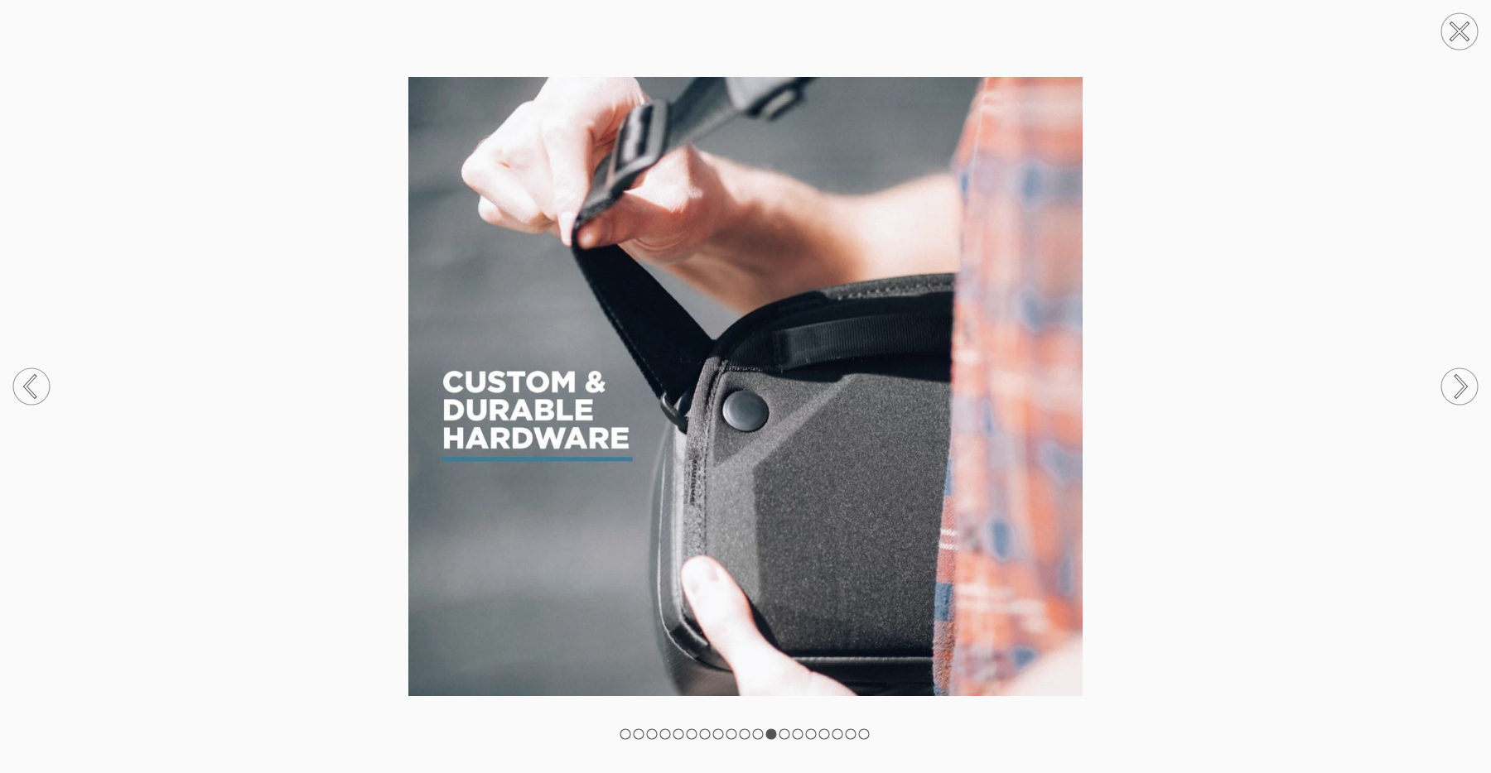
click at [1457, 385] on circle at bounding box center [1459, 387] width 36 height 36
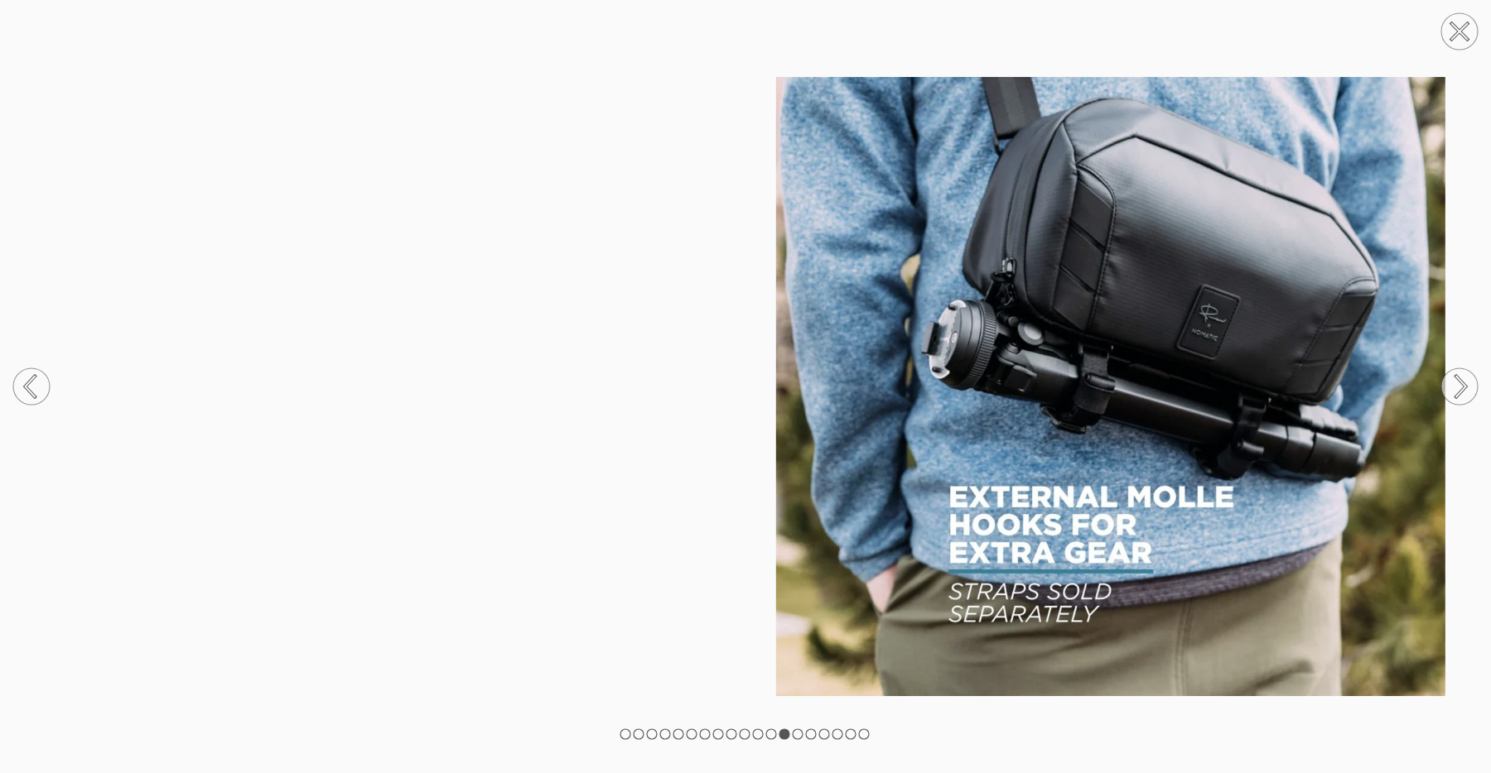
click at [1457, 385] on circle at bounding box center [1459, 387] width 36 height 36
